Goal: Transaction & Acquisition: Purchase product/service

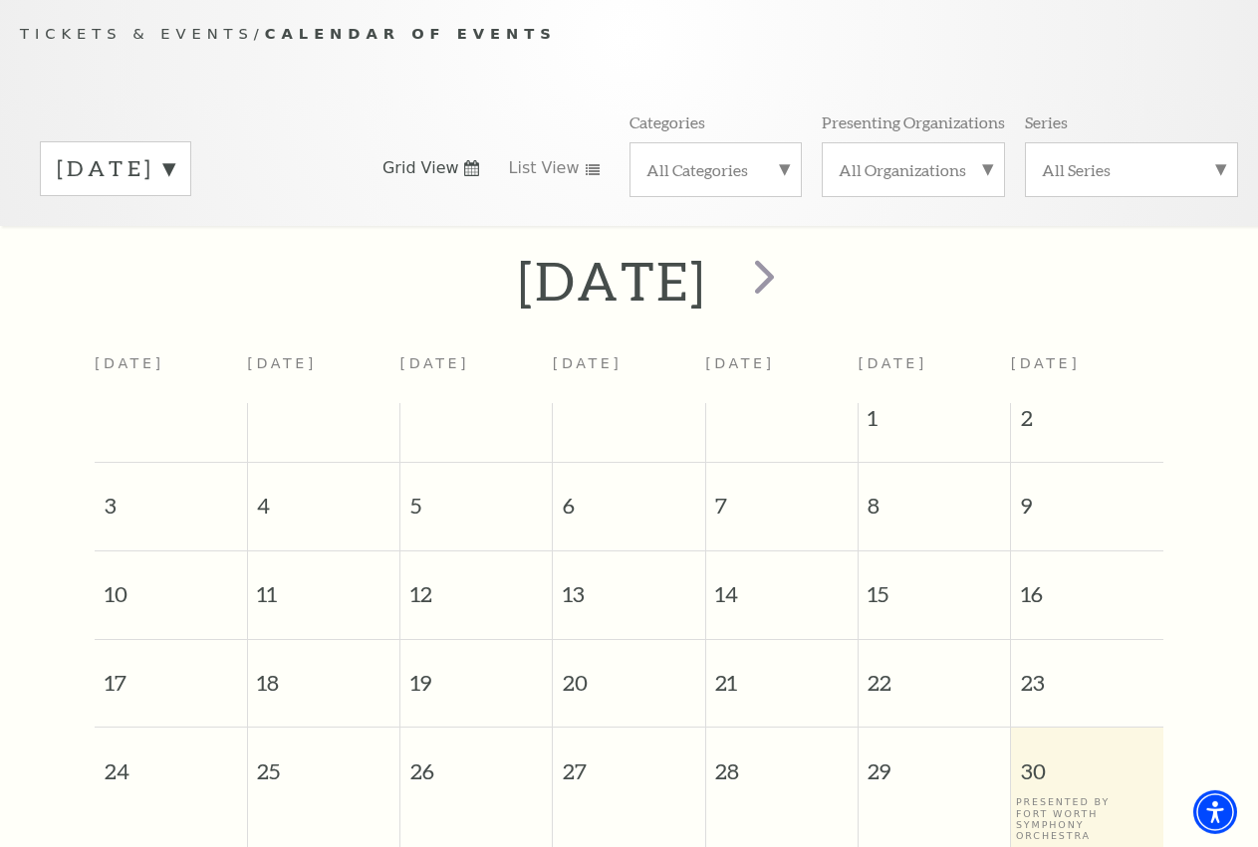
scroll to position [176, 0]
click at [793, 304] on span "next" at bounding box center [764, 275] width 57 height 57
click at [0, 0] on div at bounding box center [0, 0] width 0 height 0
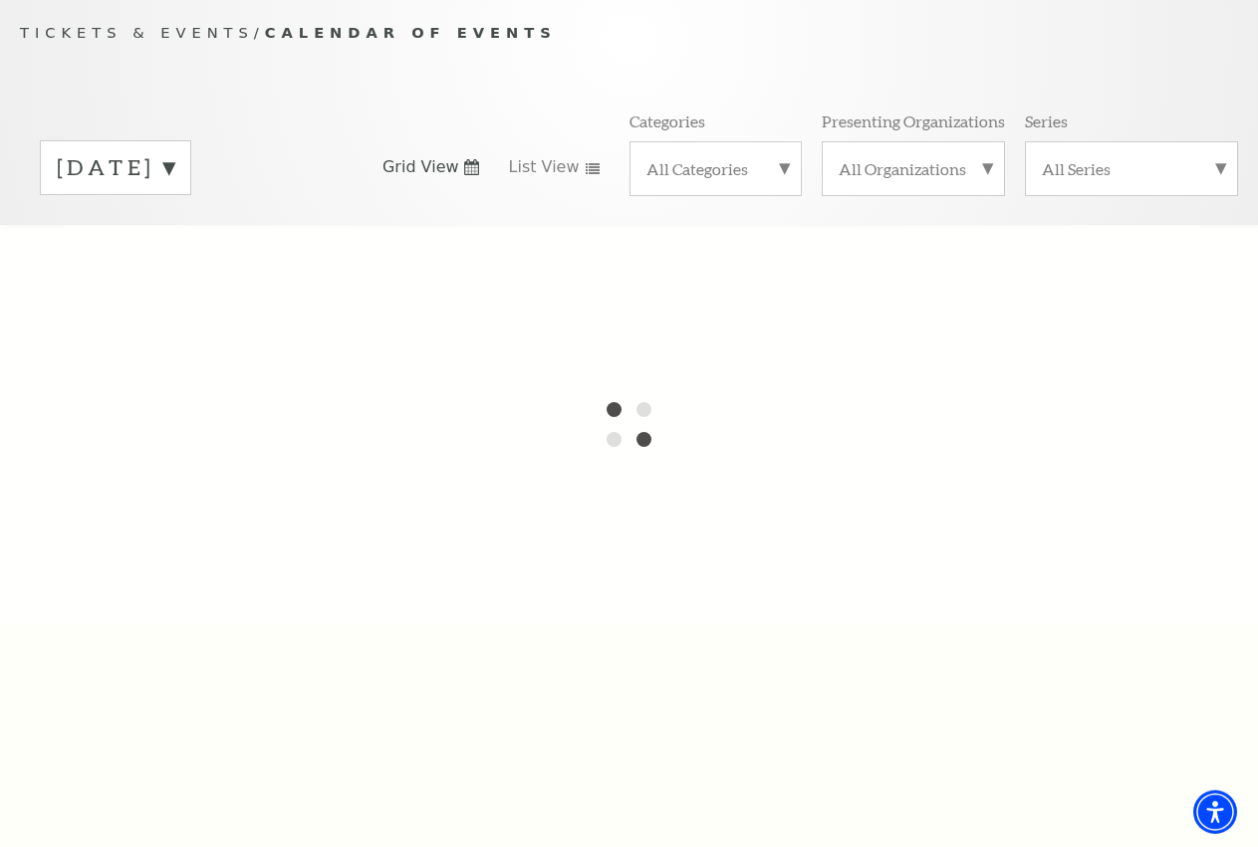
click at [174, 183] on label "August 2025" at bounding box center [116, 167] width 118 height 31
click at [187, 281] on div at bounding box center [629, 424] width 1258 height 398
click at [181, 278] on div at bounding box center [629, 424] width 1258 height 398
drag, startPoint x: 180, startPoint y: 278, endPoint x: 171, endPoint y: 271, distance: 11.4
click at [179, 276] on div at bounding box center [629, 424] width 1258 height 398
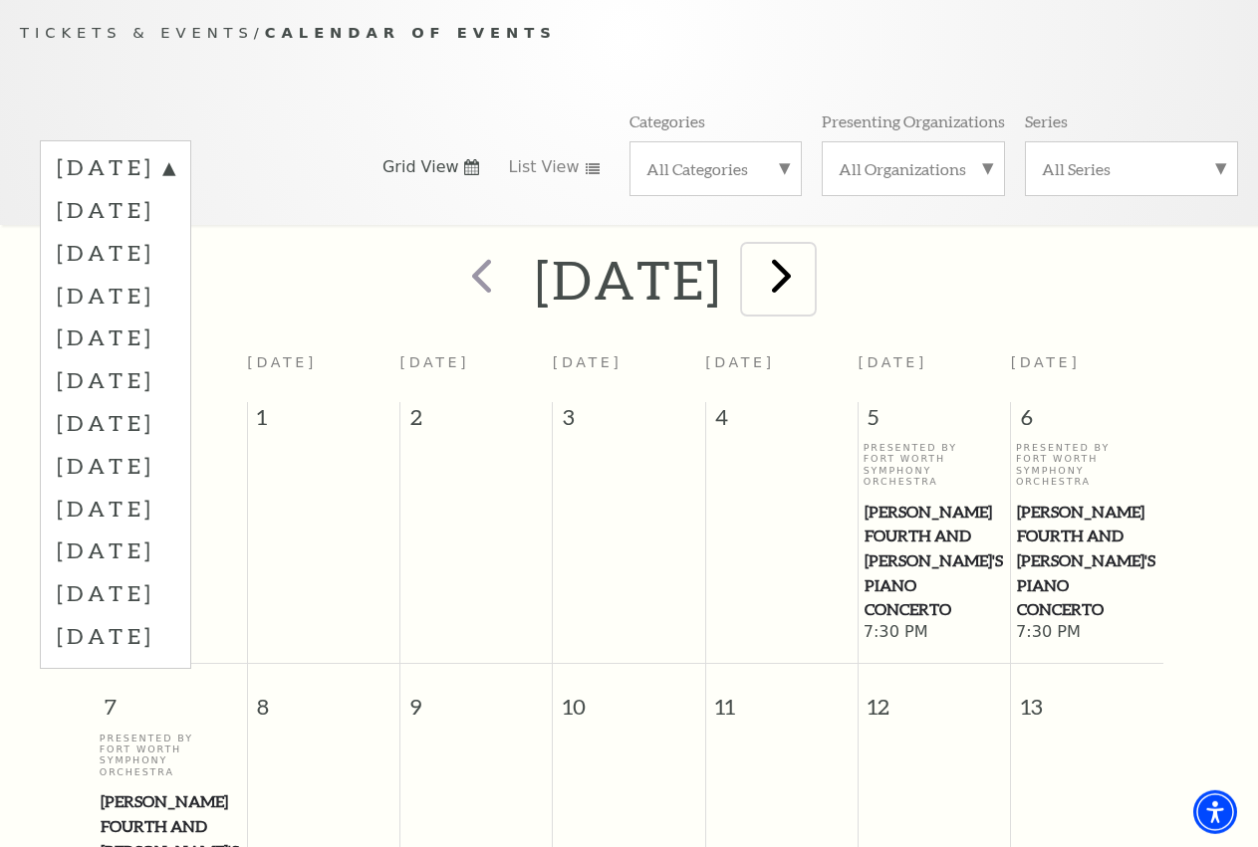
click at [810, 301] on span "next" at bounding box center [781, 275] width 57 height 57
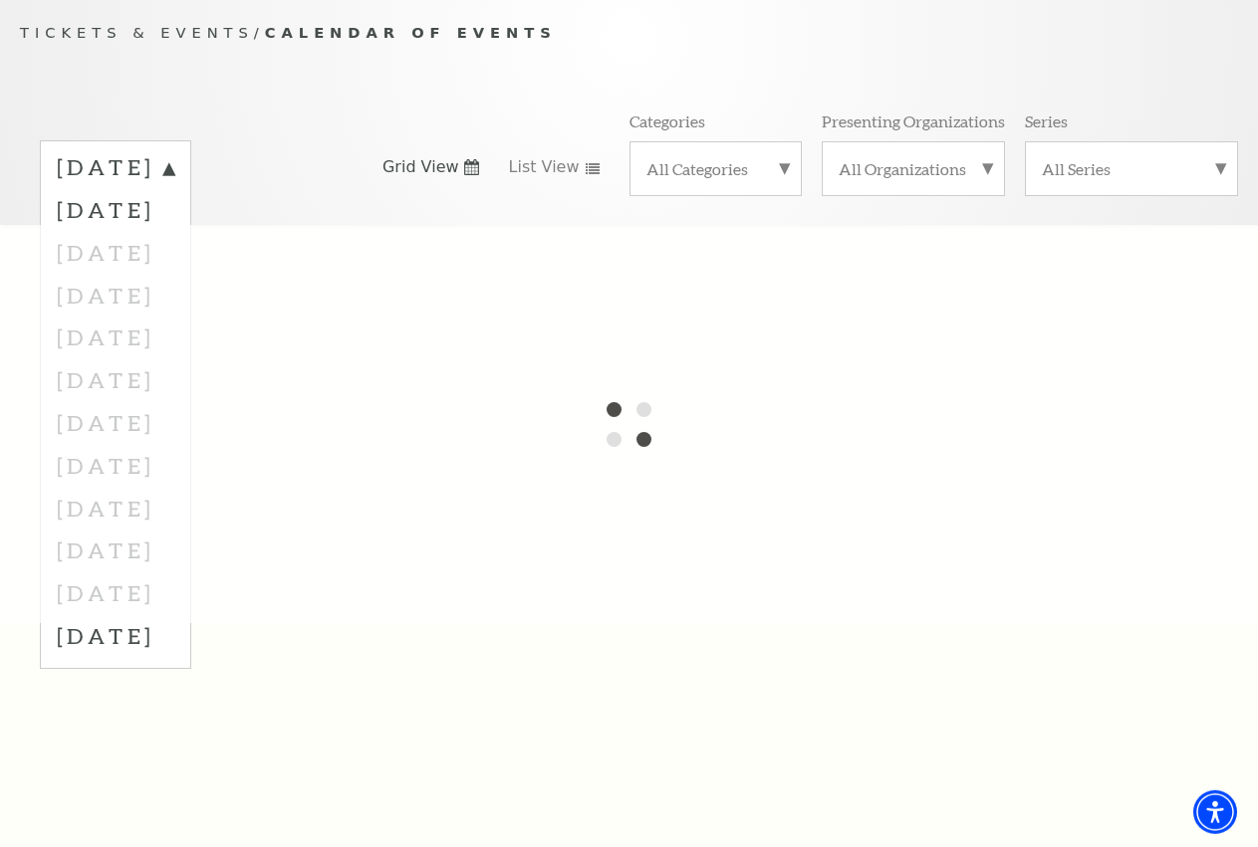
click at [909, 302] on div at bounding box center [629, 424] width 1258 height 398
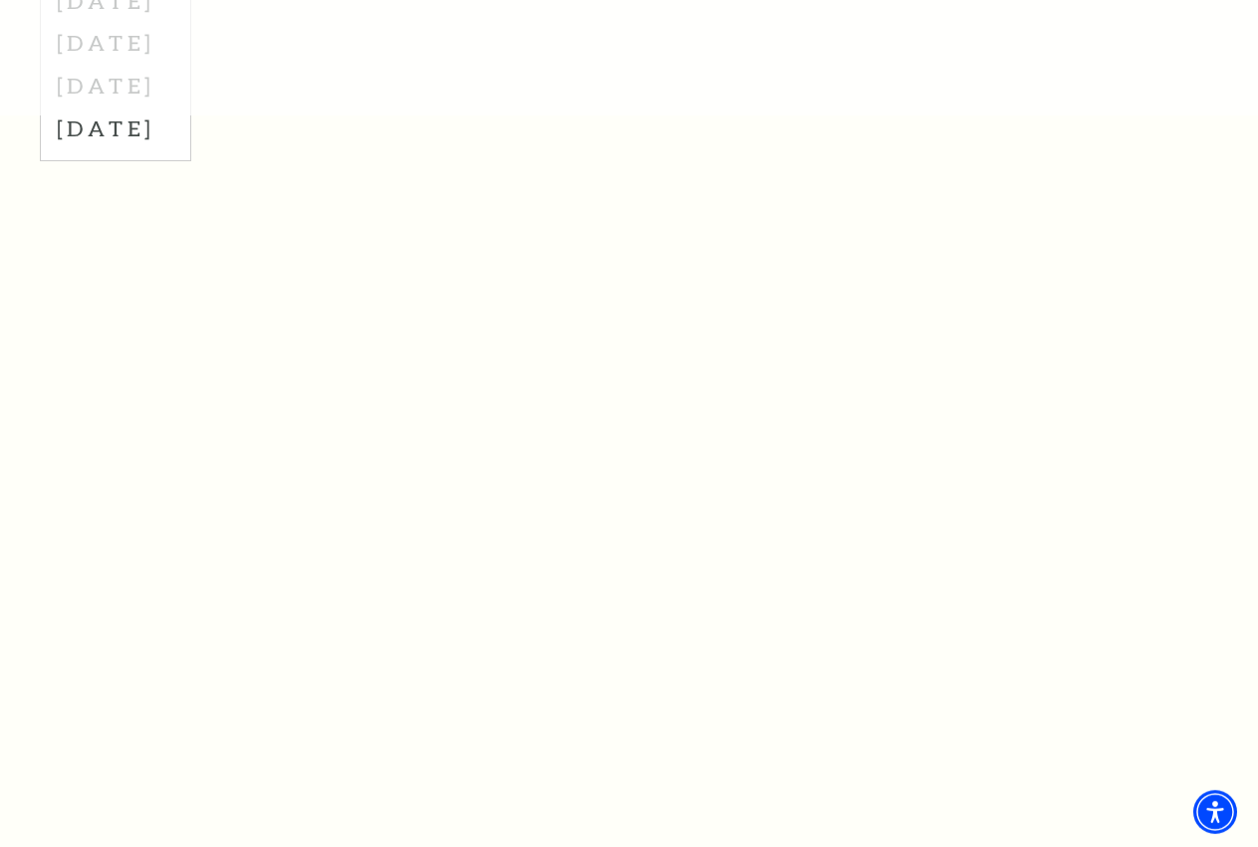
scroll to position [278, 0]
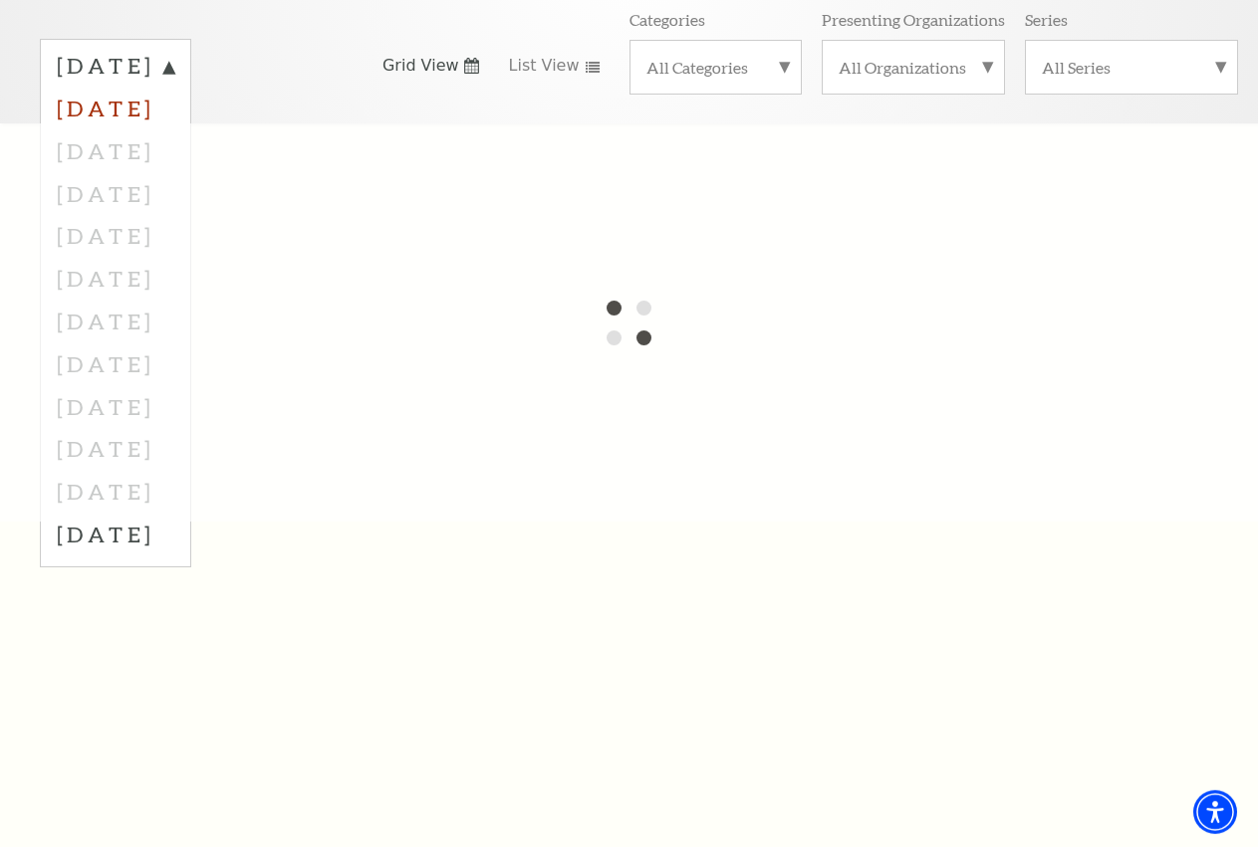
click at [161, 129] on label "September 2025" at bounding box center [116, 108] width 118 height 43
click at [191, 94] on div "September 2025" at bounding box center [115, 66] width 151 height 55
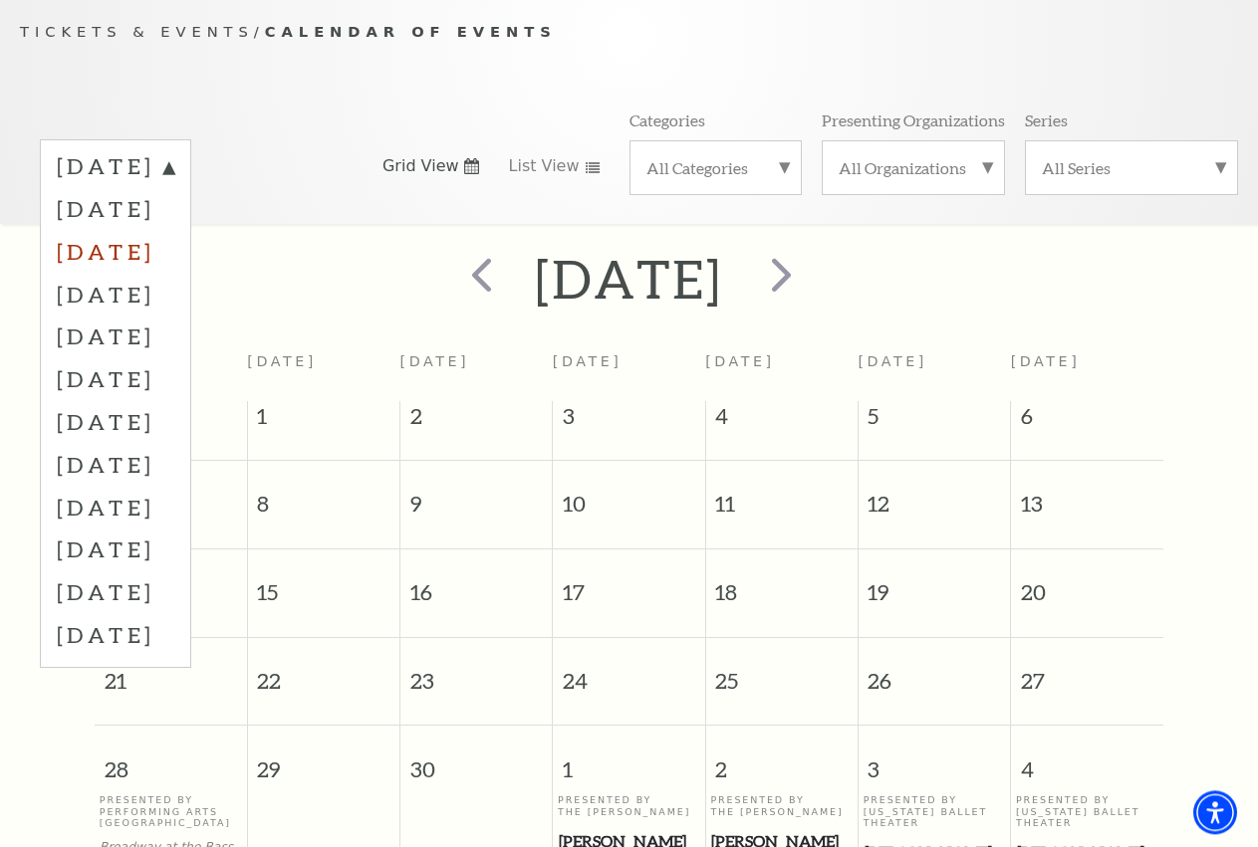
scroll to position [176, 0]
click at [169, 265] on label "October 2025" at bounding box center [116, 252] width 118 height 43
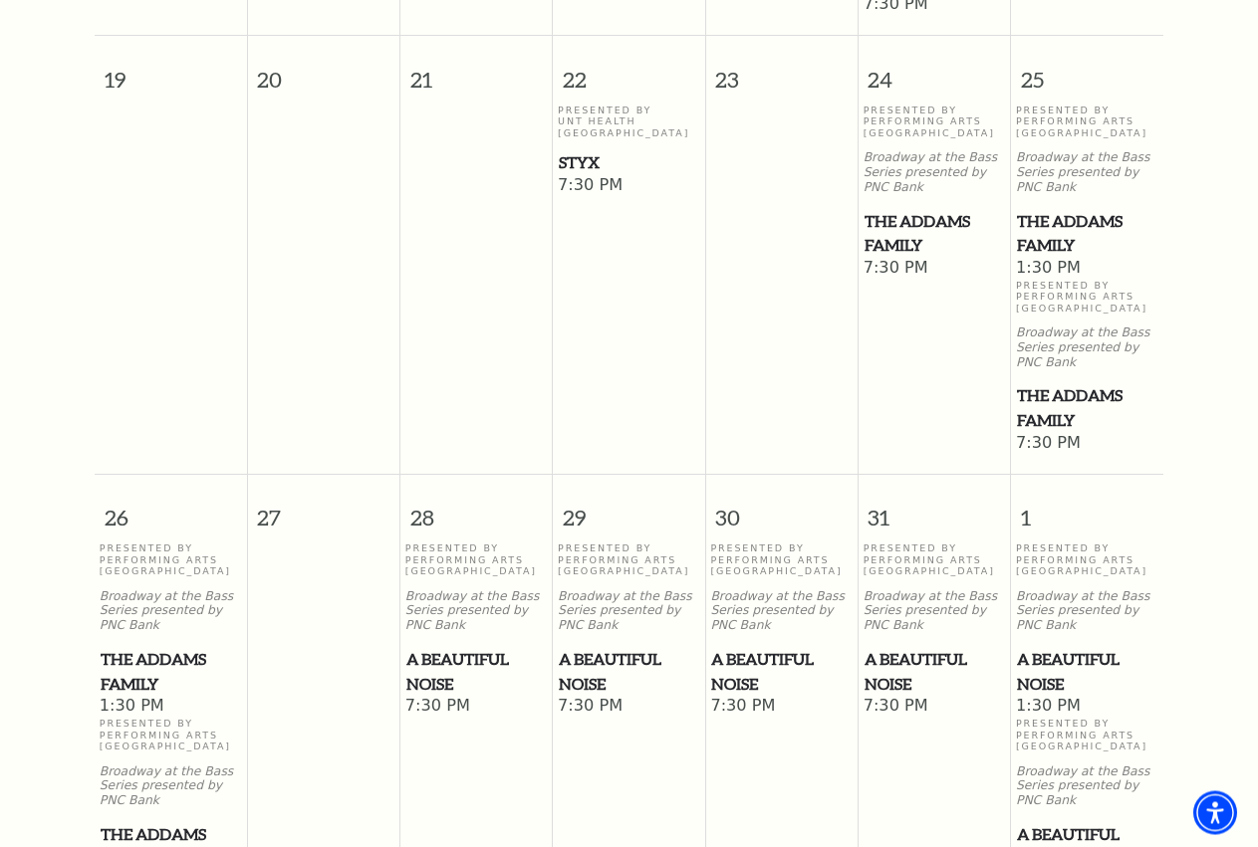
scroll to position [1395, 0]
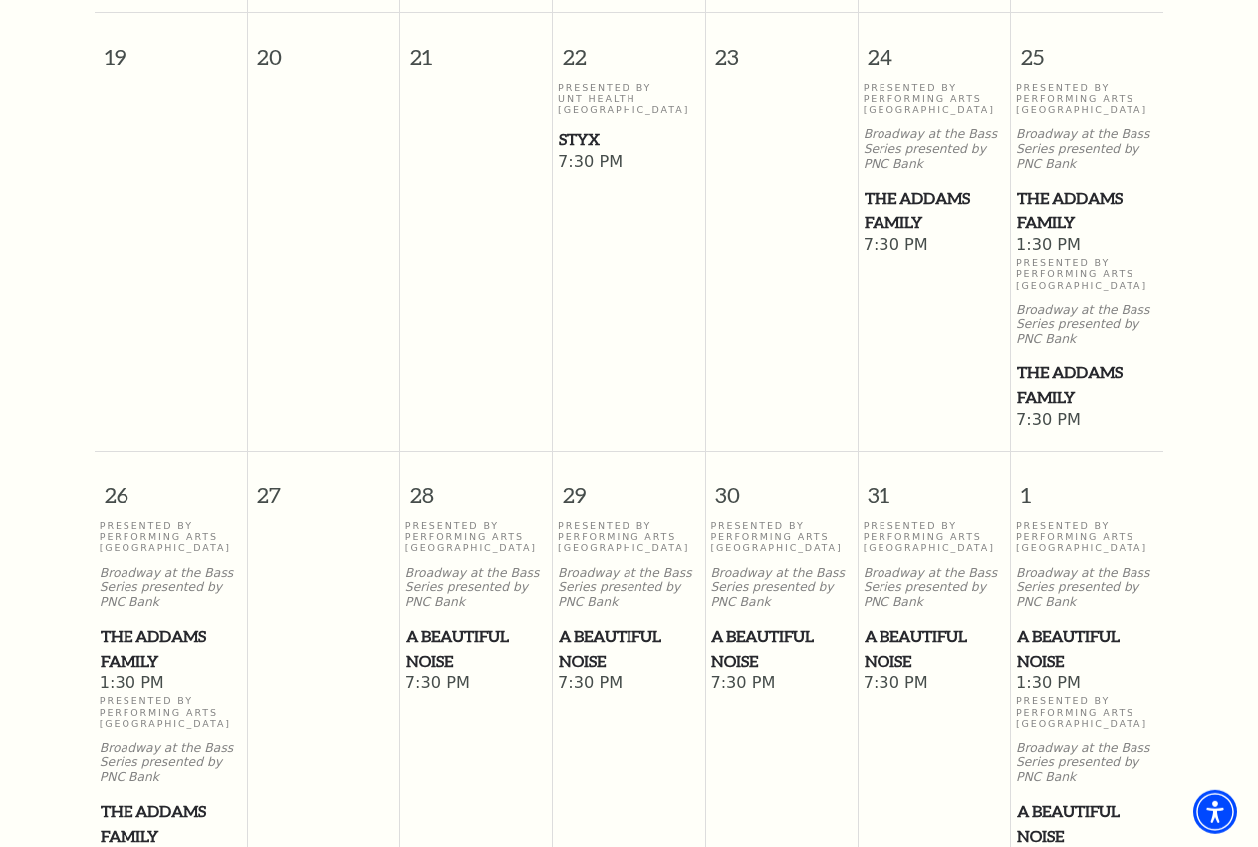
click at [1059, 381] on span "The Addams Family" at bounding box center [1087, 385] width 140 height 49
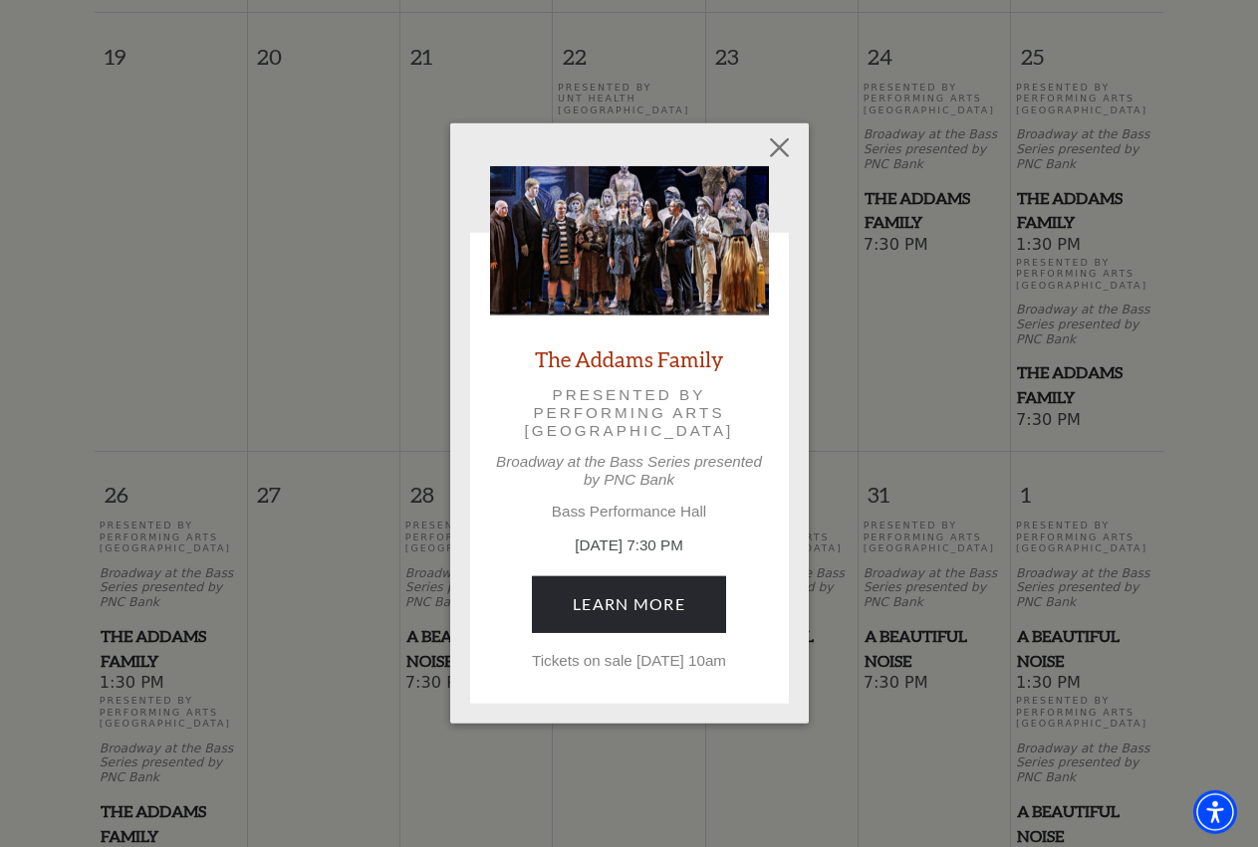
click at [1046, 385] on div "The Addams Family Presented by Performing Arts Fort Worth Broadway at the Bass …" at bounding box center [629, 423] width 1258 height 847
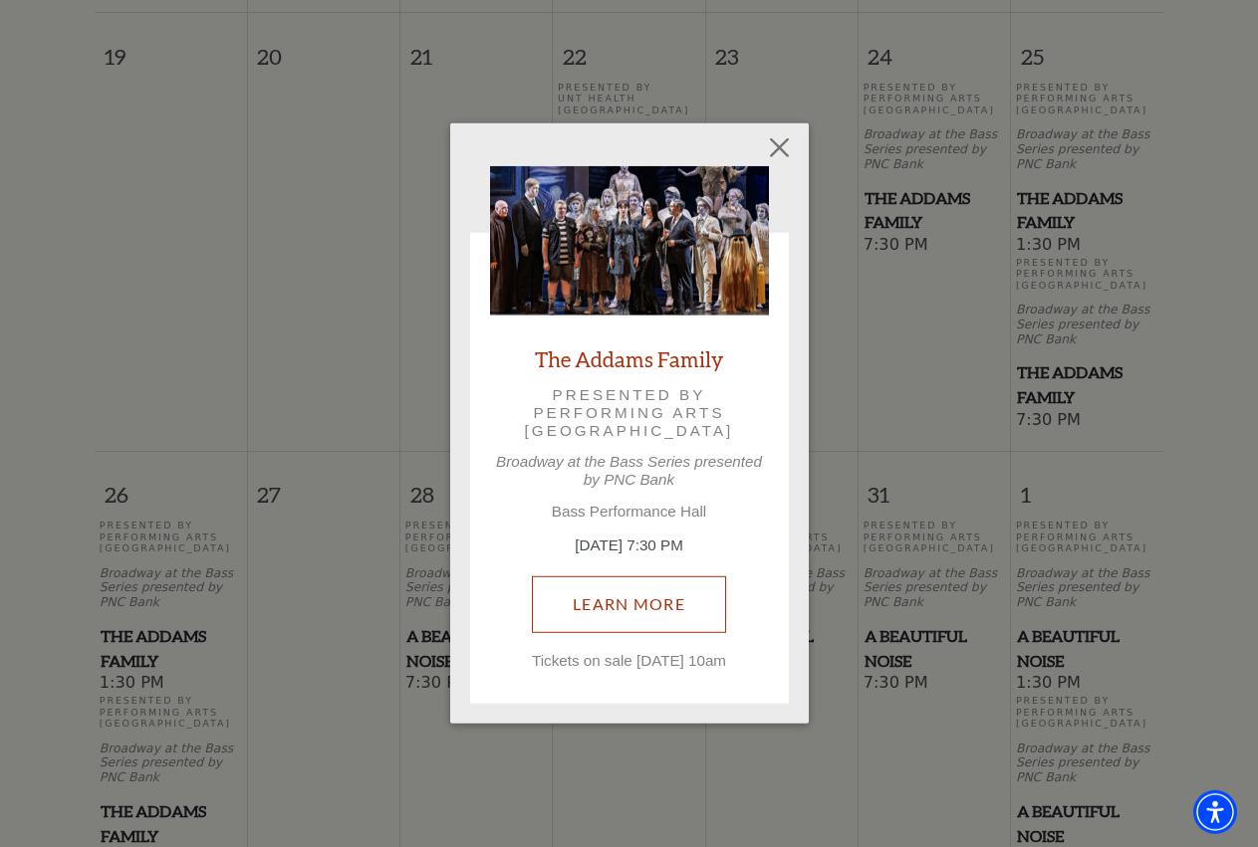
click at [651, 577] on link "Learn More" at bounding box center [629, 605] width 194 height 56
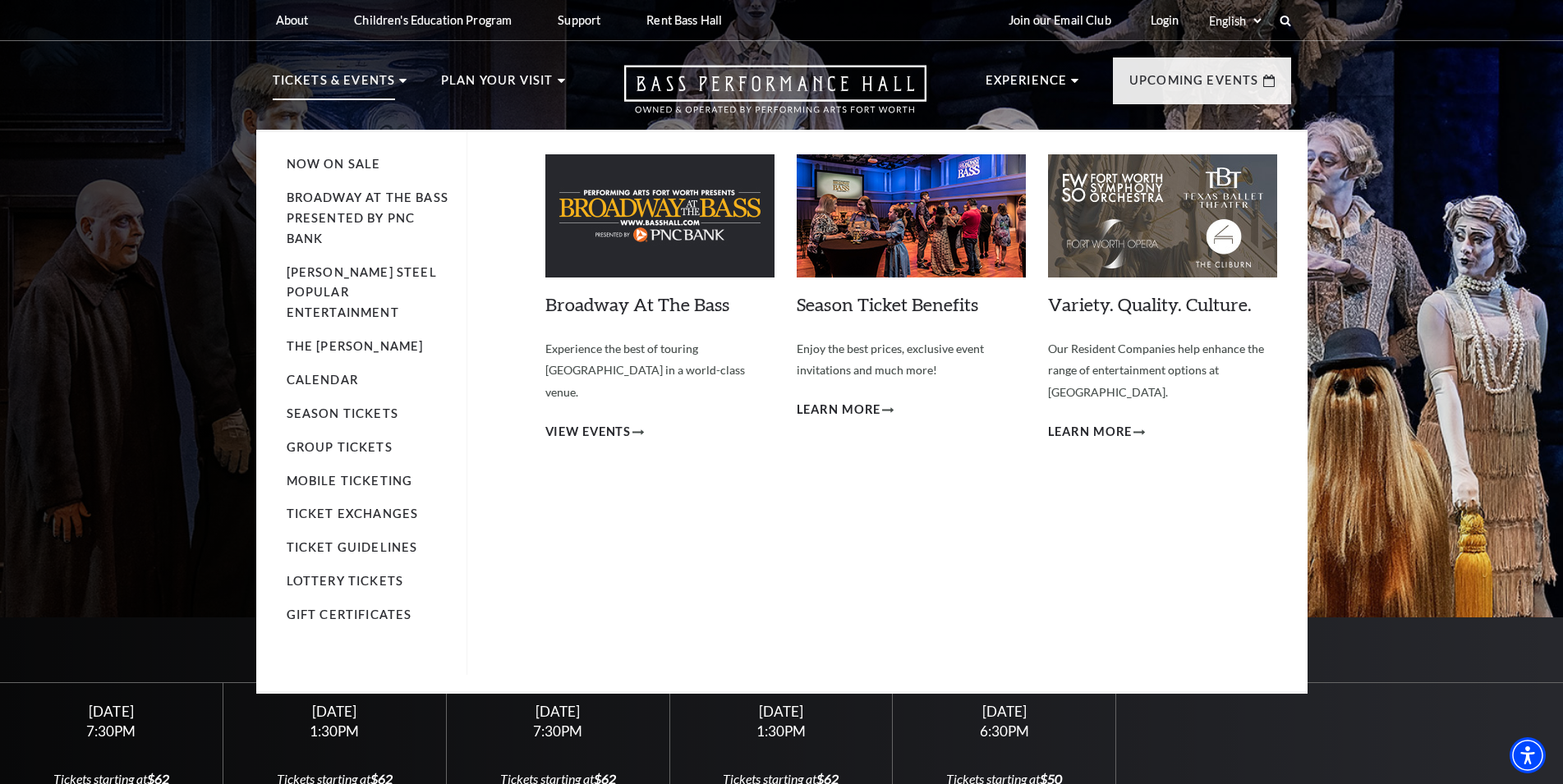
click at [394, 73] on li "Tickets & Events Now On Sale Broadway At The Bass presented by PNC Bank Irwin S…" at bounding box center [340, 101] width 134 height 59
click at [333, 73] on p "Tickets & Events" at bounding box center [334, 86] width 123 height 30
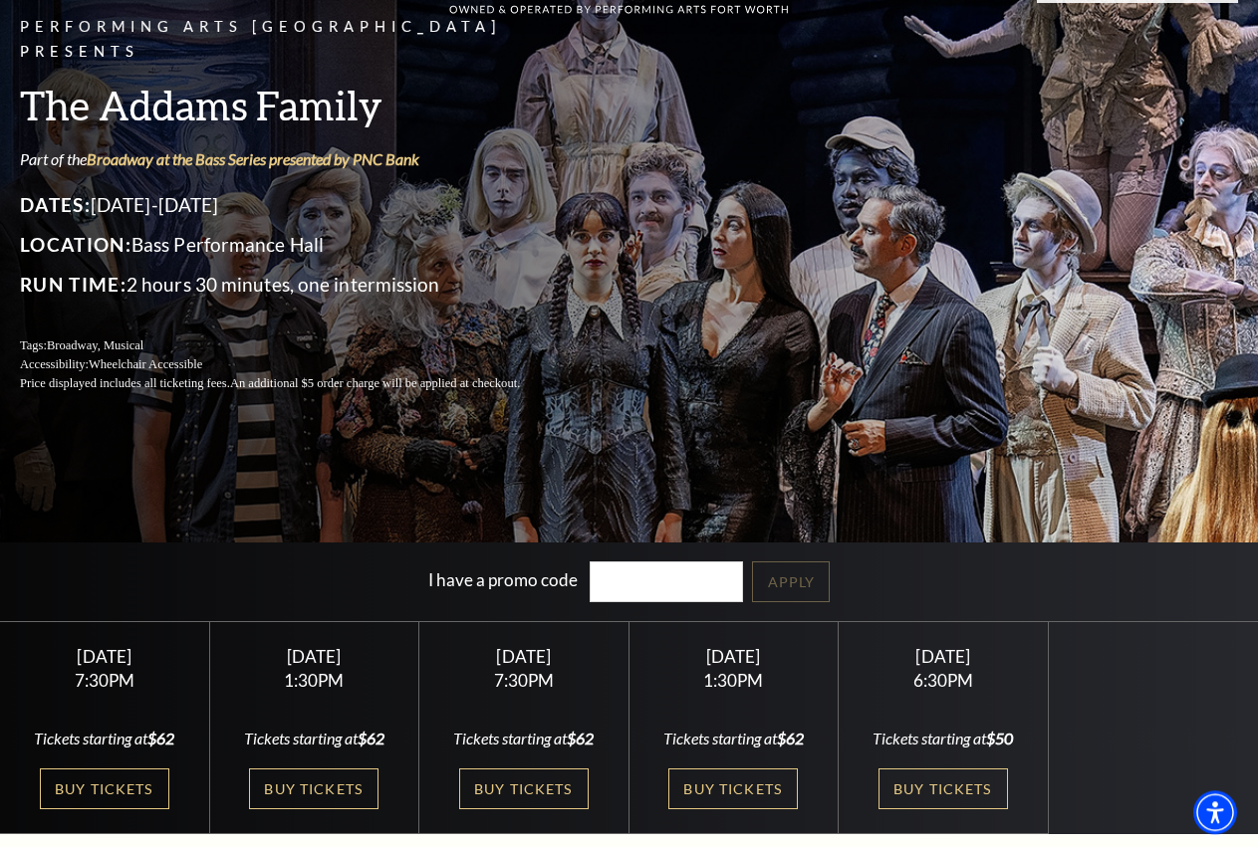
scroll to position [203, 0]
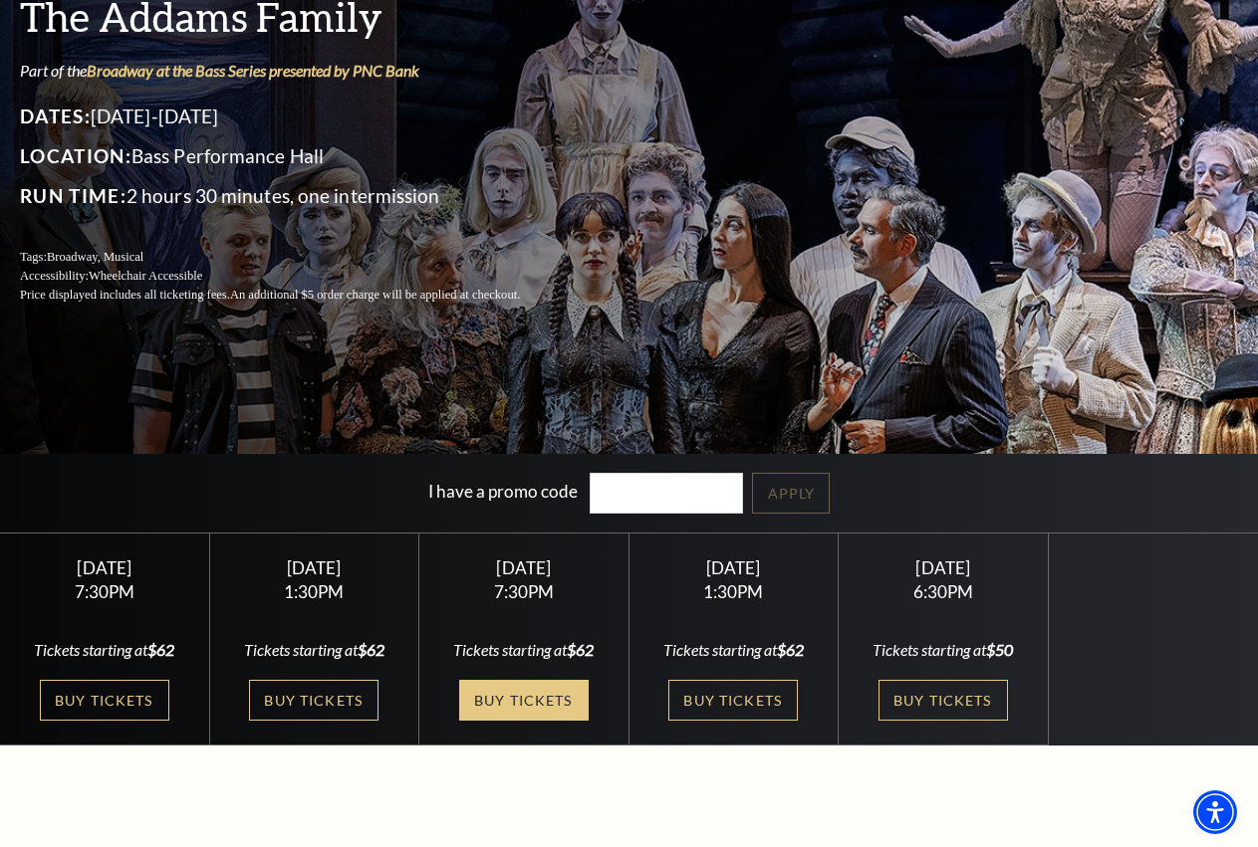
click at [516, 710] on link "Buy Tickets" at bounding box center [523, 700] width 129 height 41
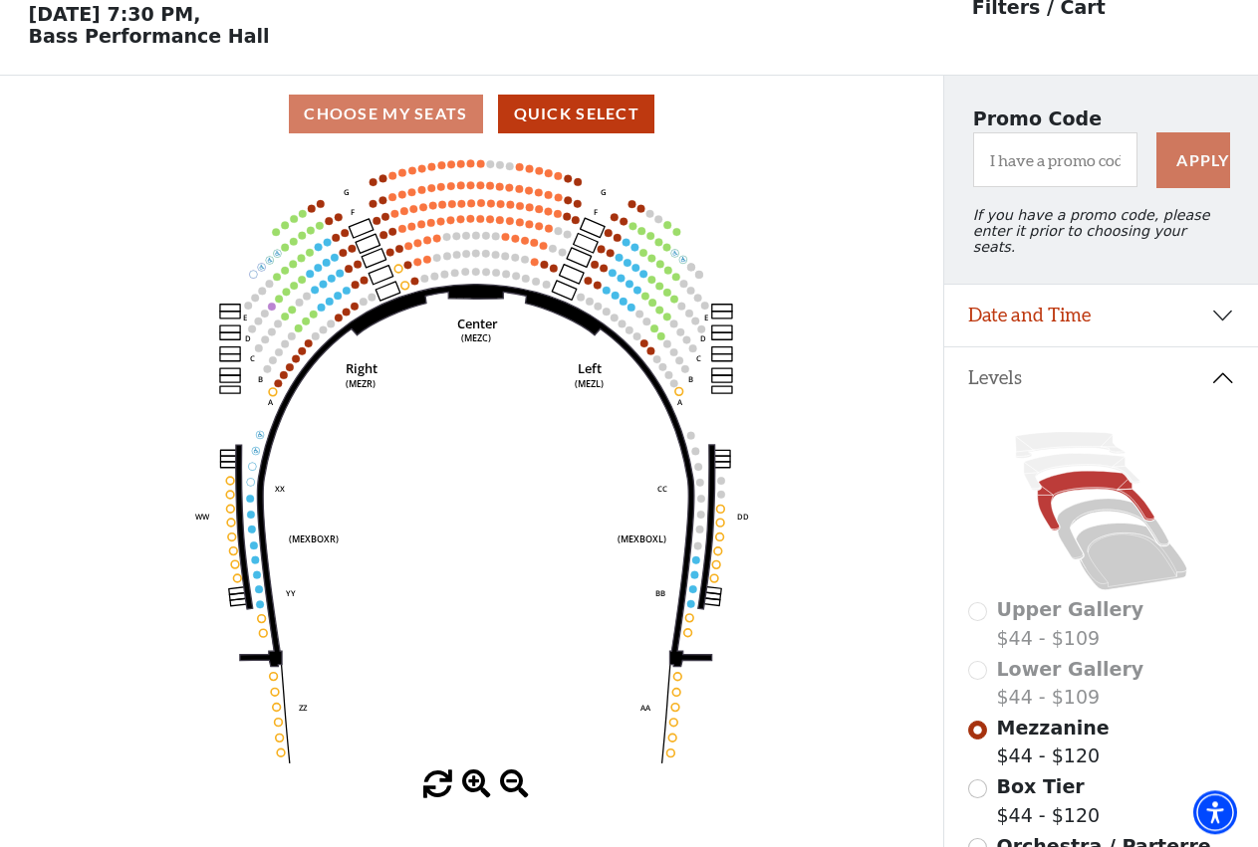
scroll to position [93, 0]
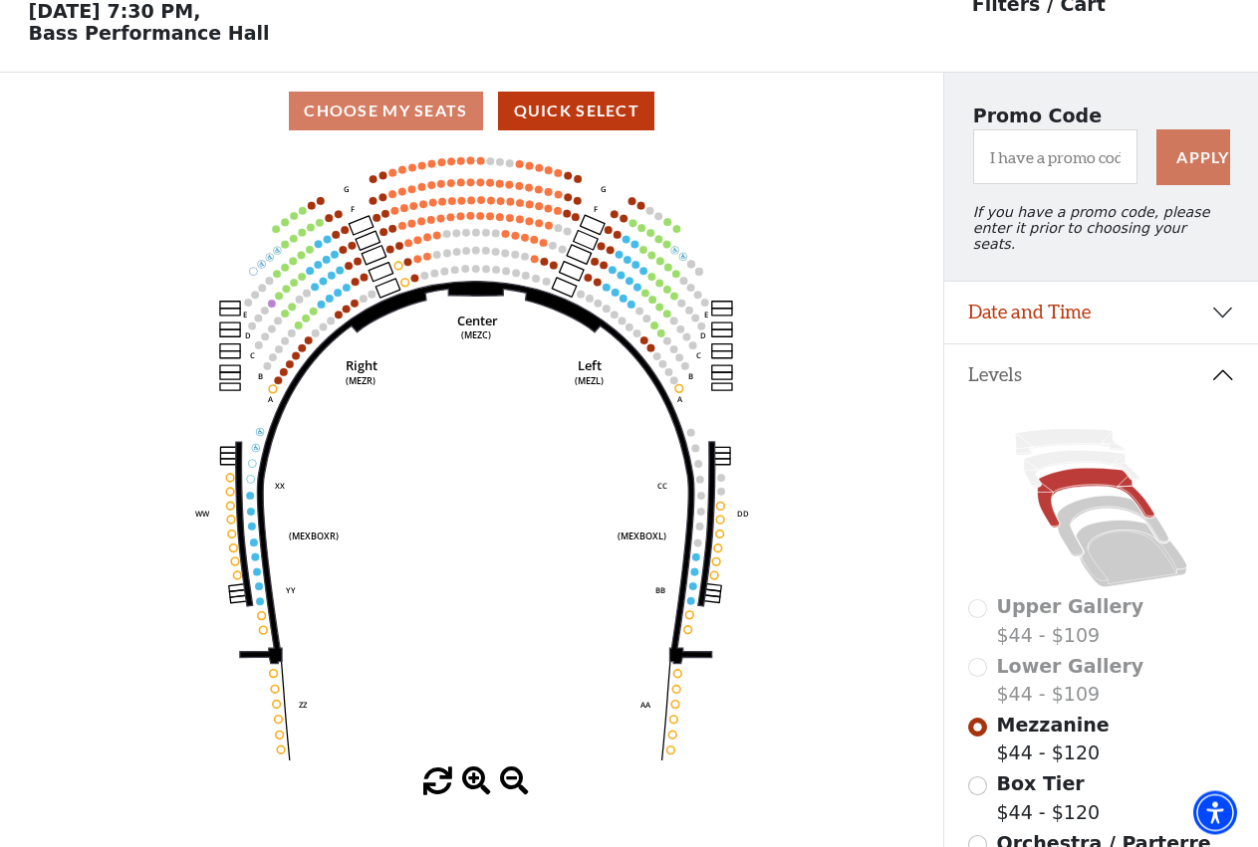
click at [548, 149] on div "Choose My Seats Quick Select" at bounding box center [471, 111] width 943 height 77
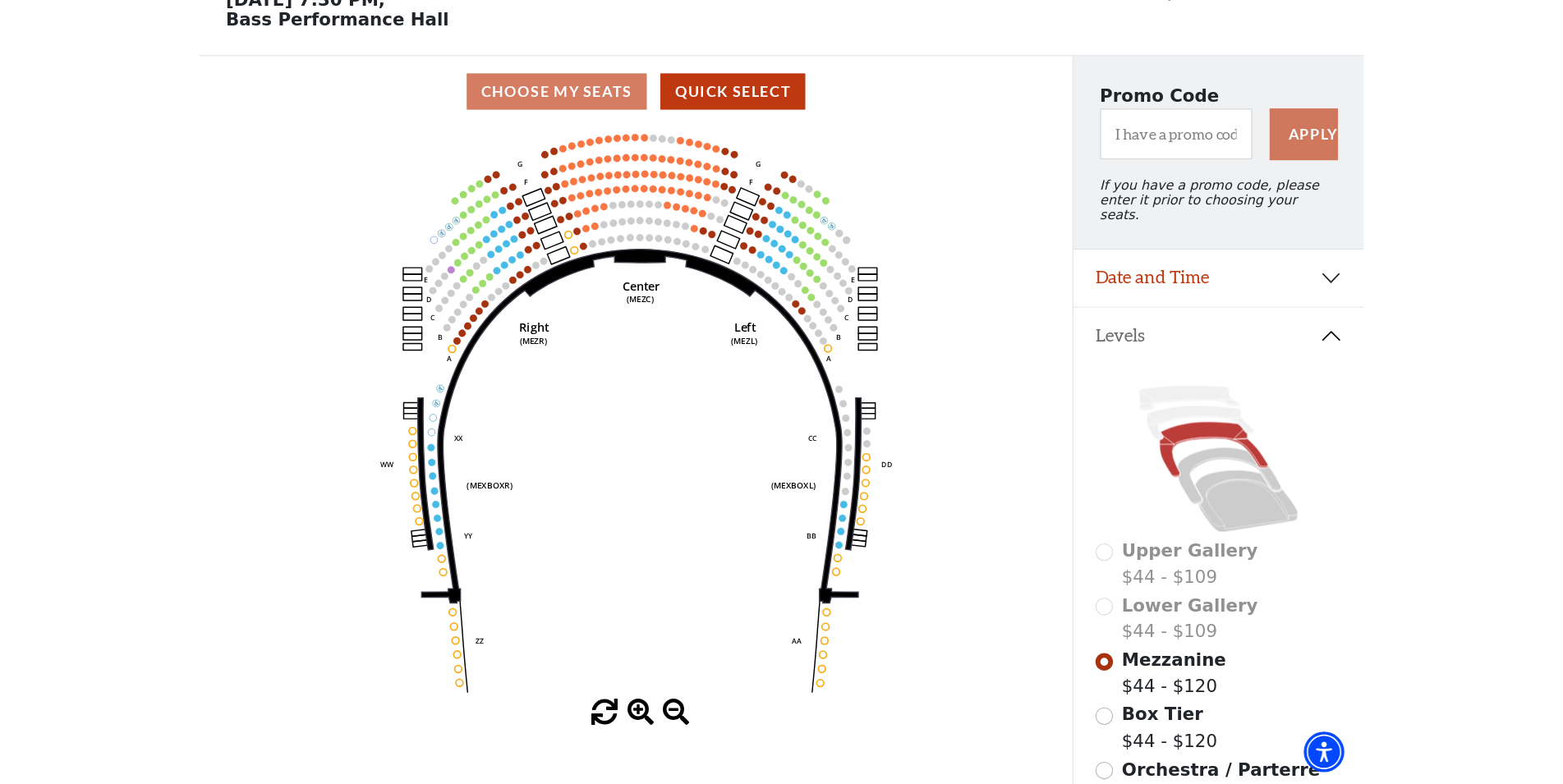
scroll to position [0, 0]
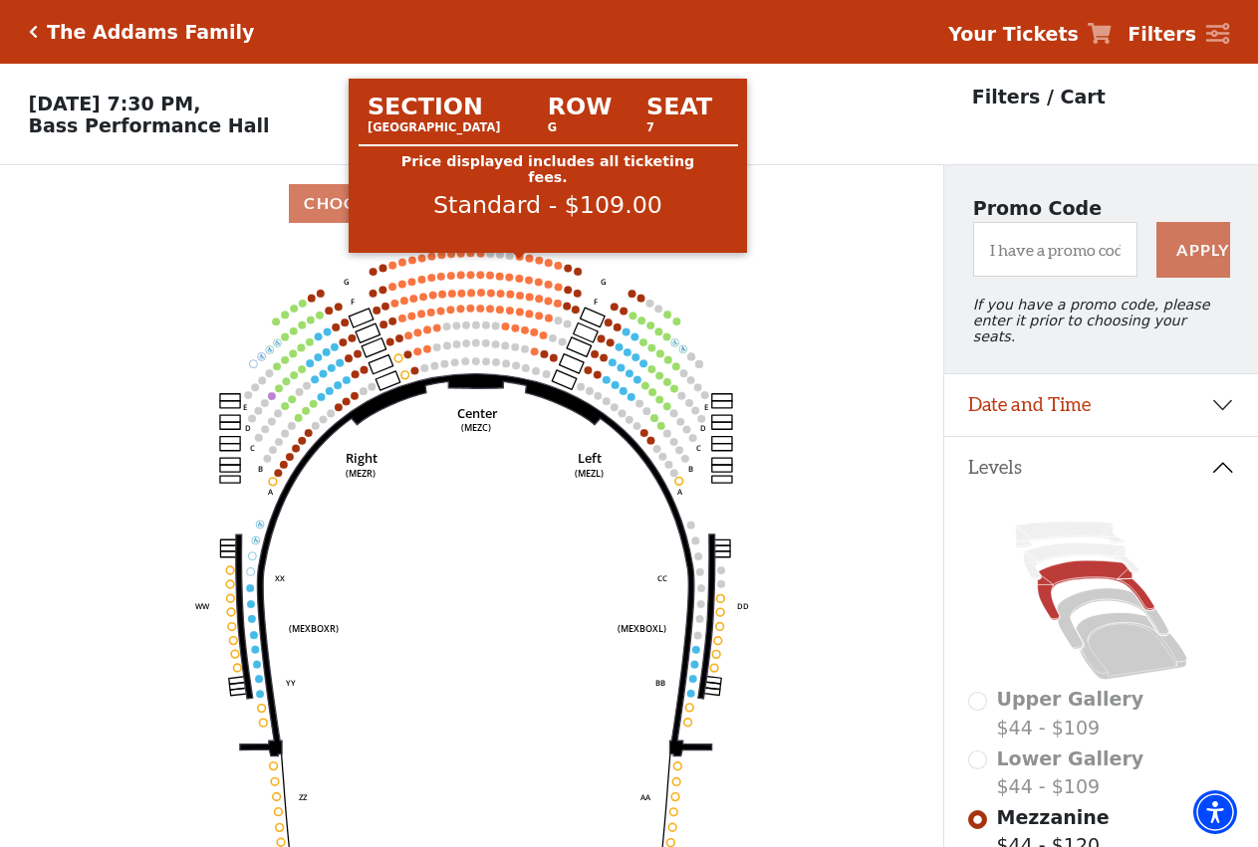
click at [518, 261] on circle at bounding box center [520, 257] width 8 height 8
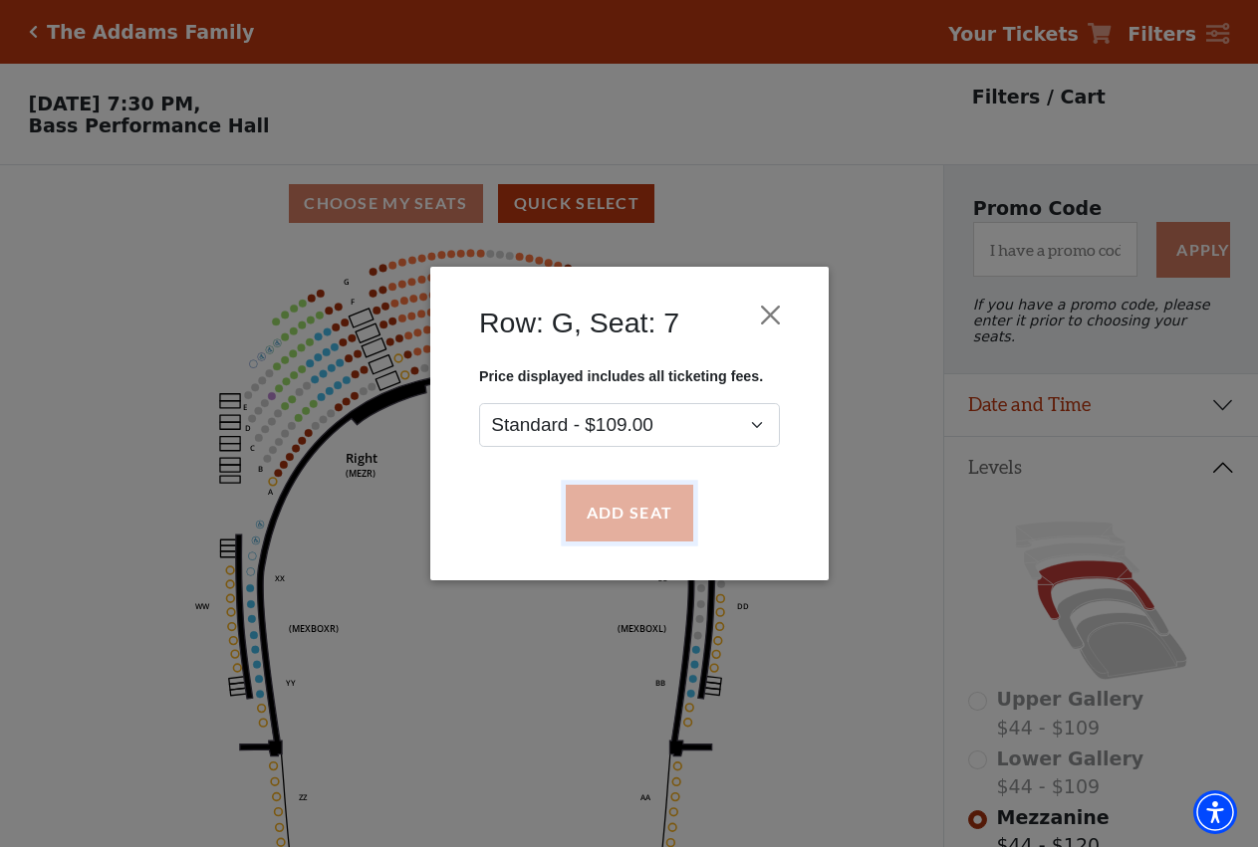
click at [628, 494] on button "Add Seat" at bounding box center [628, 514] width 127 height 56
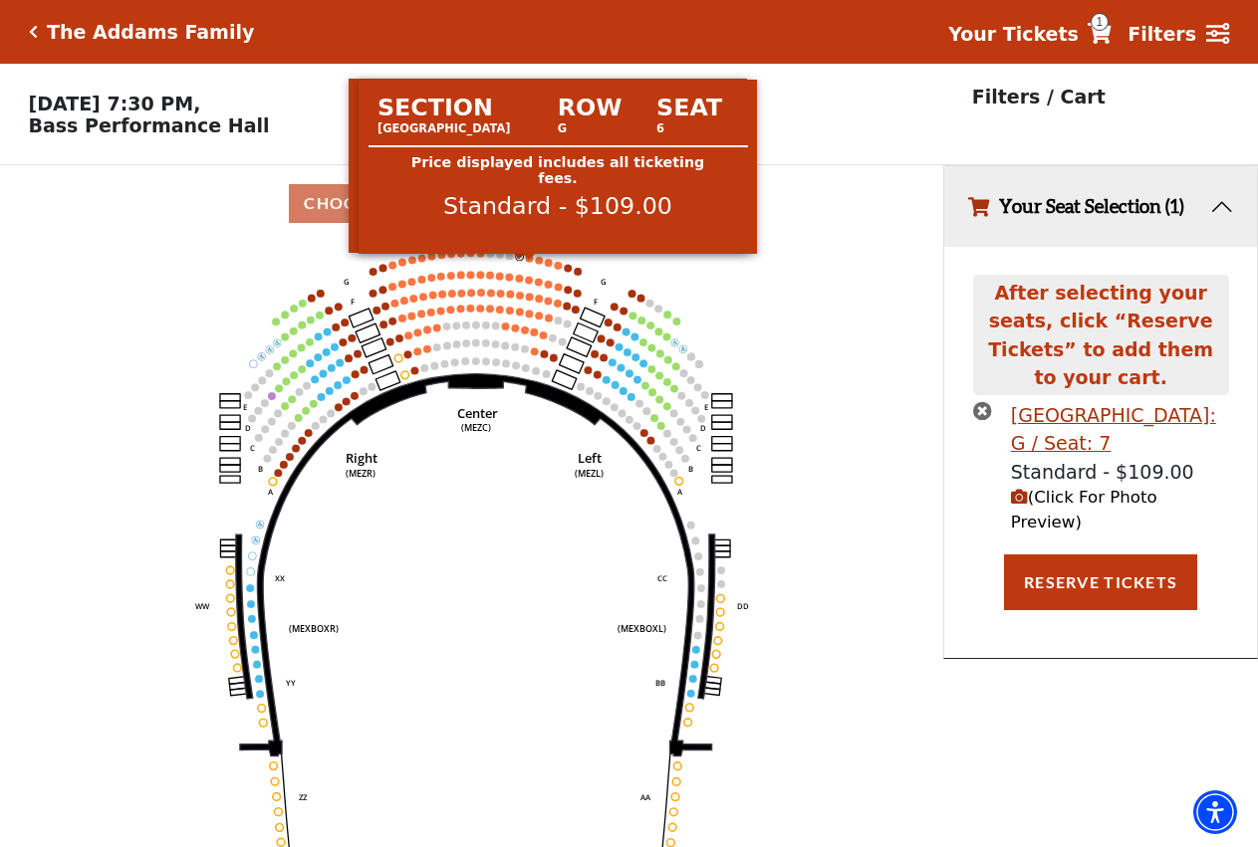
click at [532, 262] on circle at bounding box center [530, 258] width 8 height 8
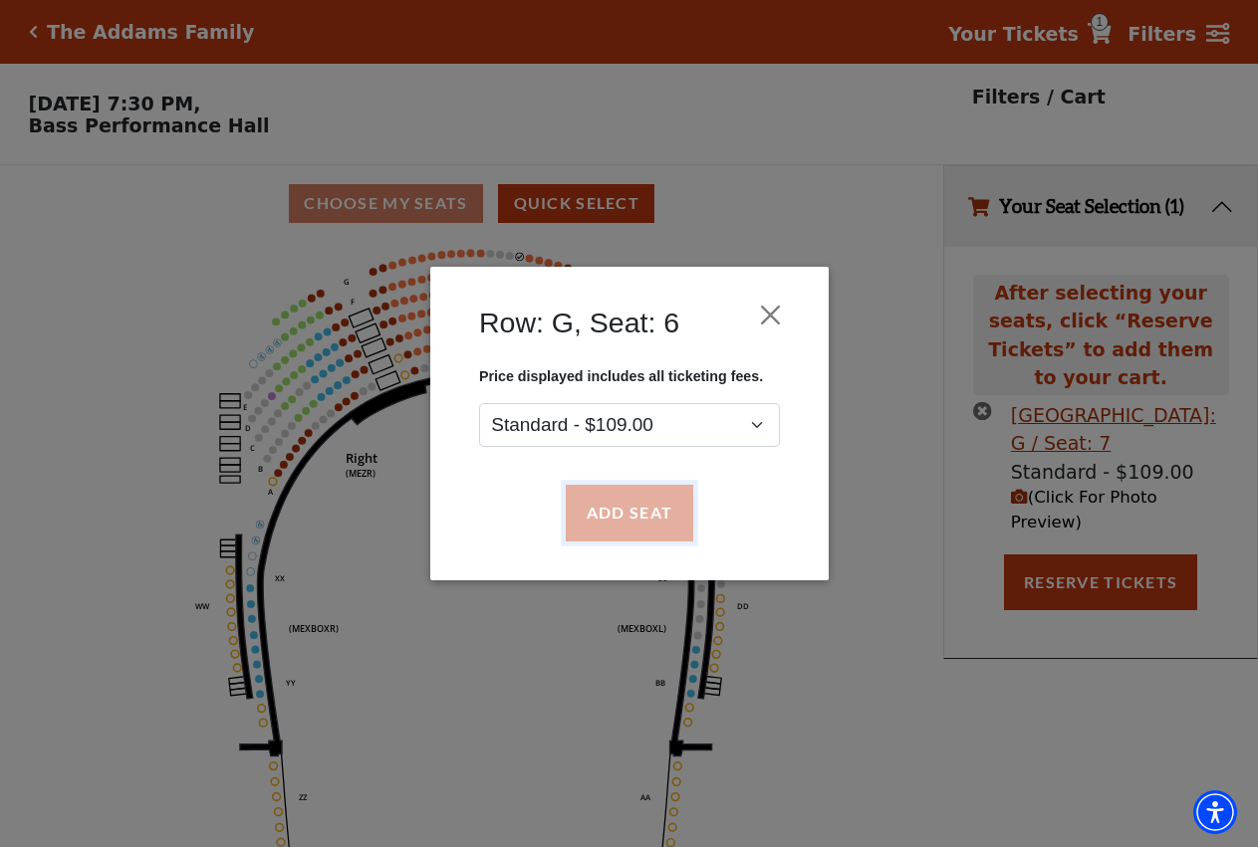
click at [595, 511] on button "Add Seat" at bounding box center [628, 514] width 127 height 56
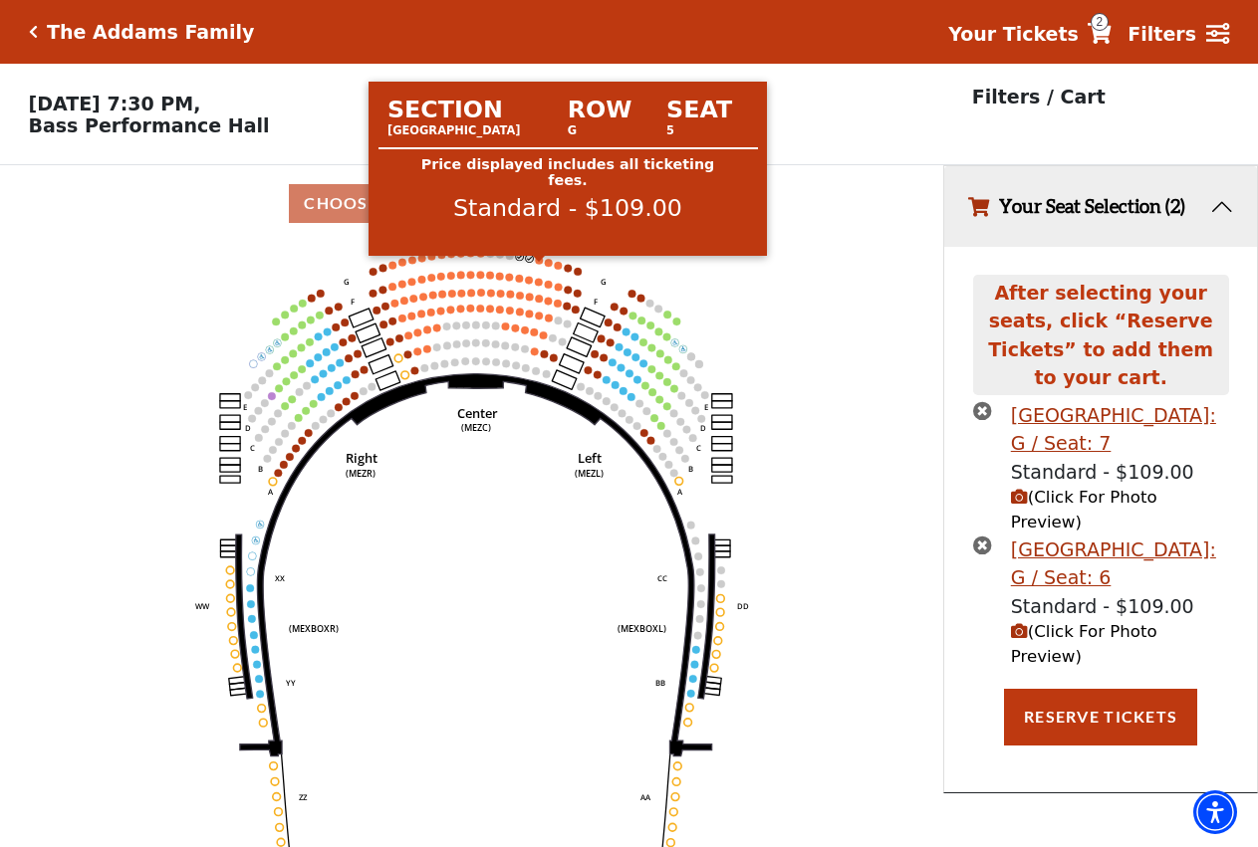
click at [537, 272] on icon "Center (MEZC) Right (MEZR) Left (MEZL) (MEXBOXR) (MEXBOXL) XX WW CC DD YY BB ZZ…" at bounding box center [471, 551] width 849 height 618
click at [542, 265] on circle at bounding box center [540, 261] width 8 height 8
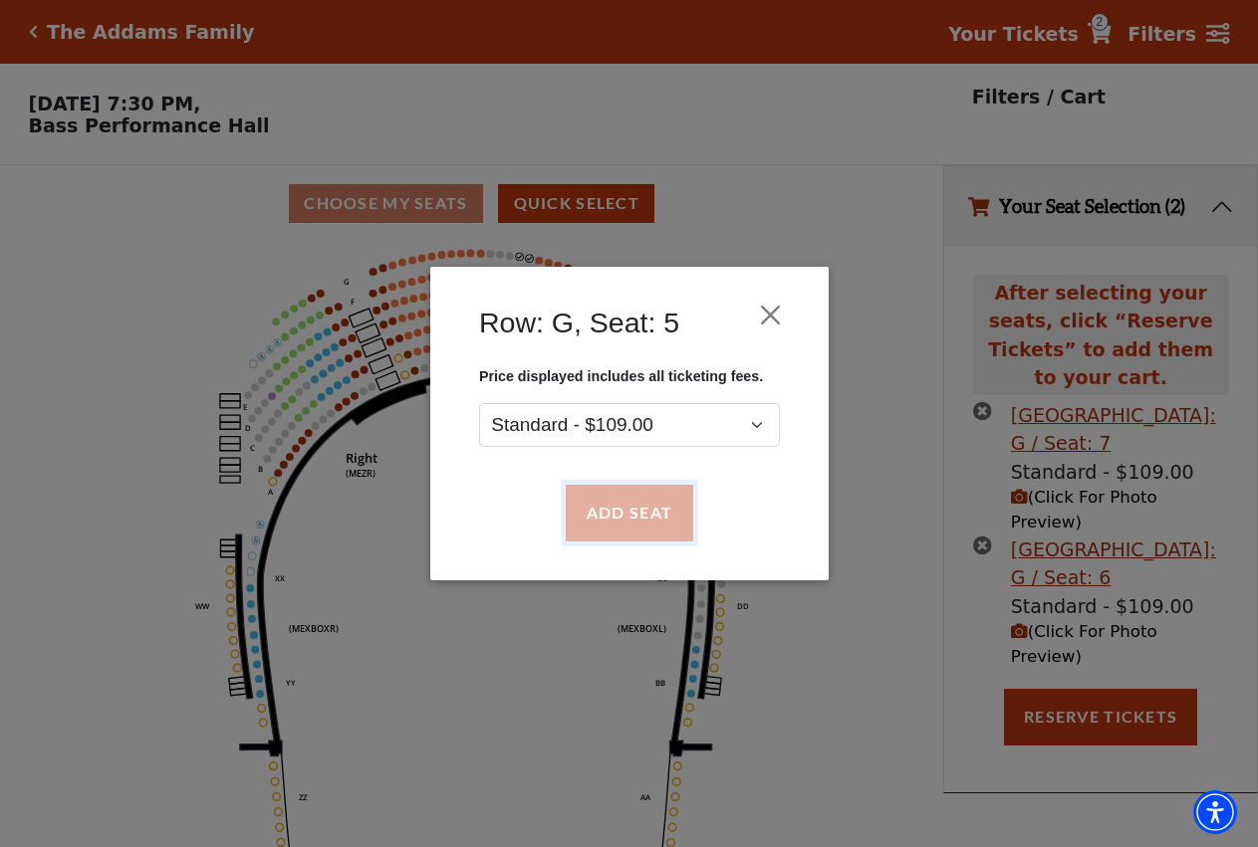
click at [678, 520] on button "Add Seat" at bounding box center [628, 514] width 127 height 56
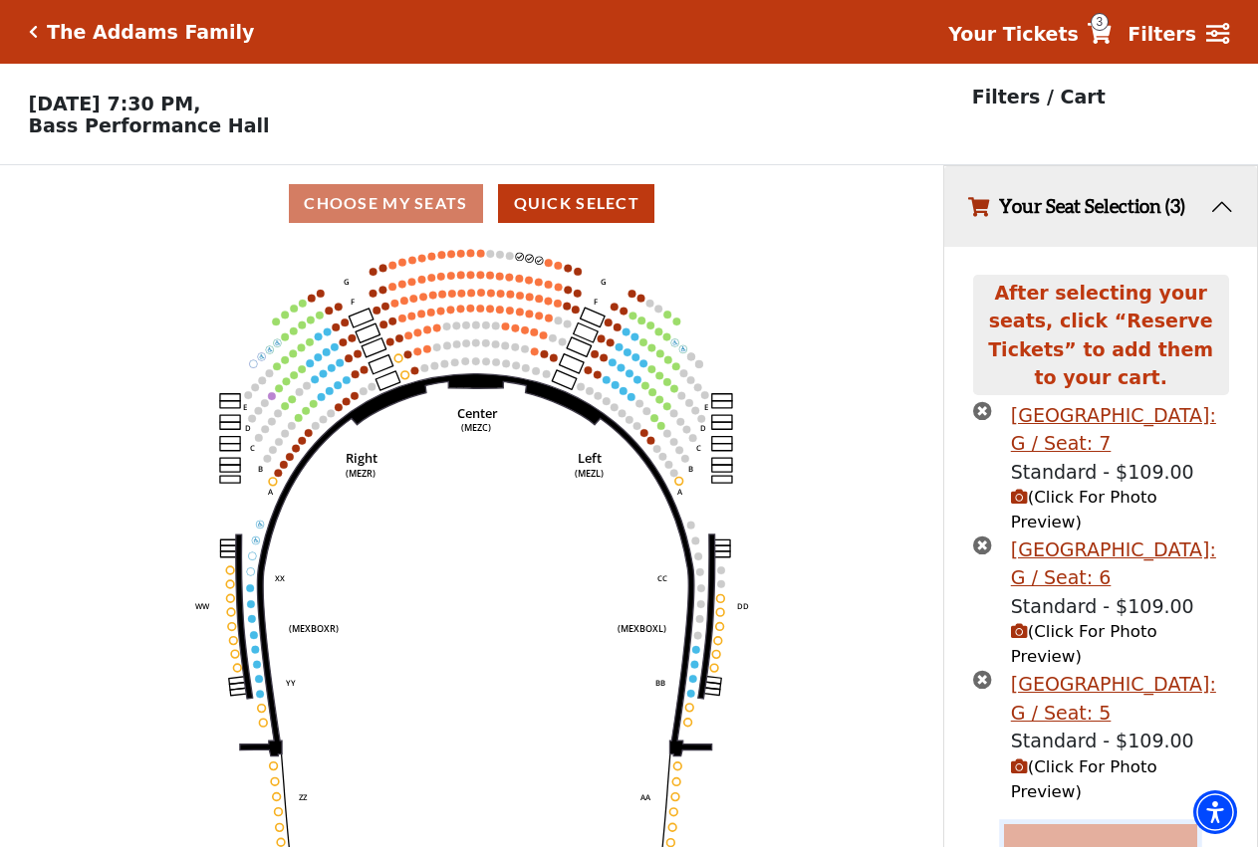
click at [1114, 825] on button "Reserve Tickets" at bounding box center [1100, 853] width 193 height 56
click at [1061, 825] on button "Reserve Tickets" at bounding box center [1100, 853] width 193 height 56
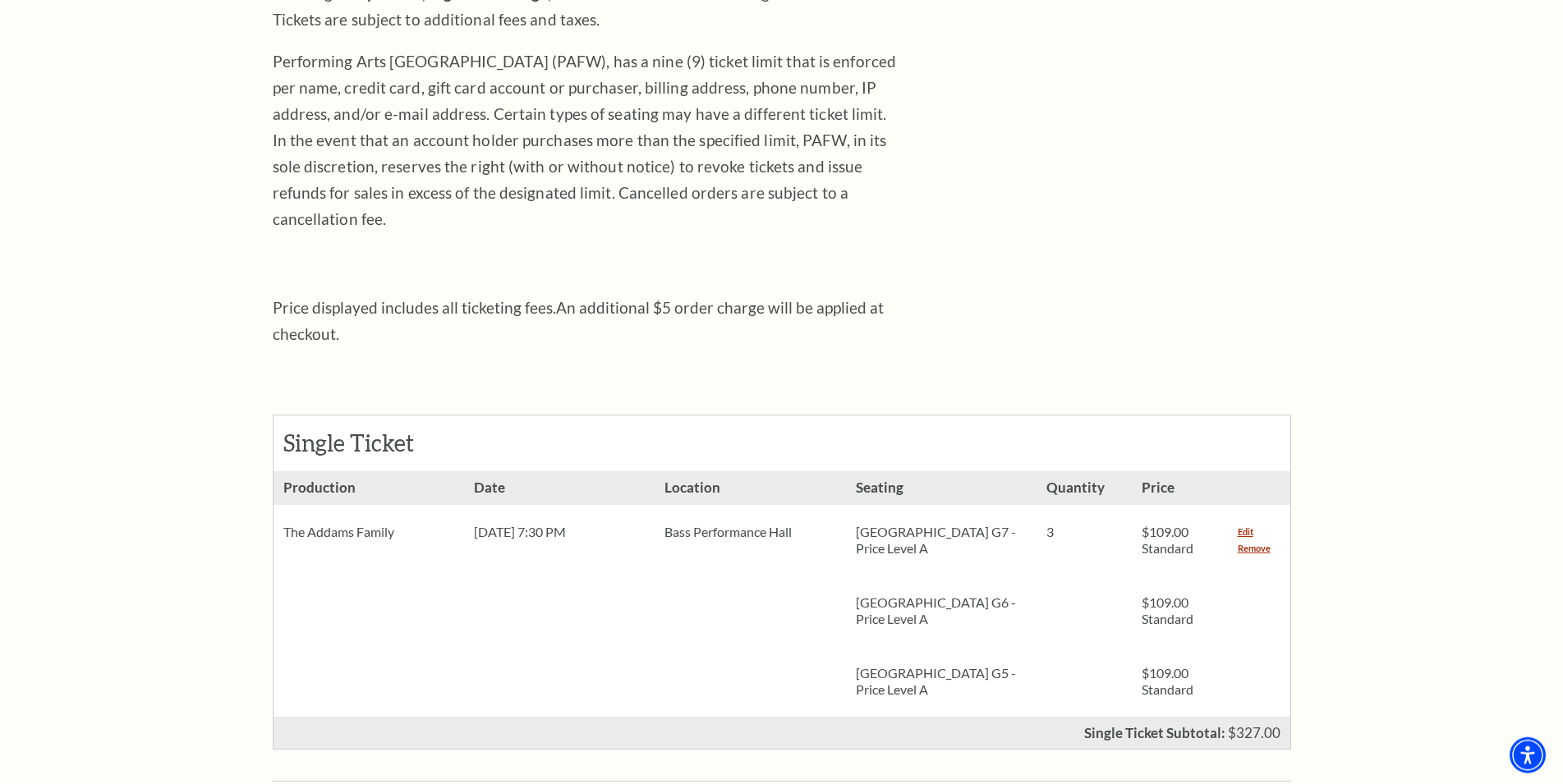
scroll to position [335, 0]
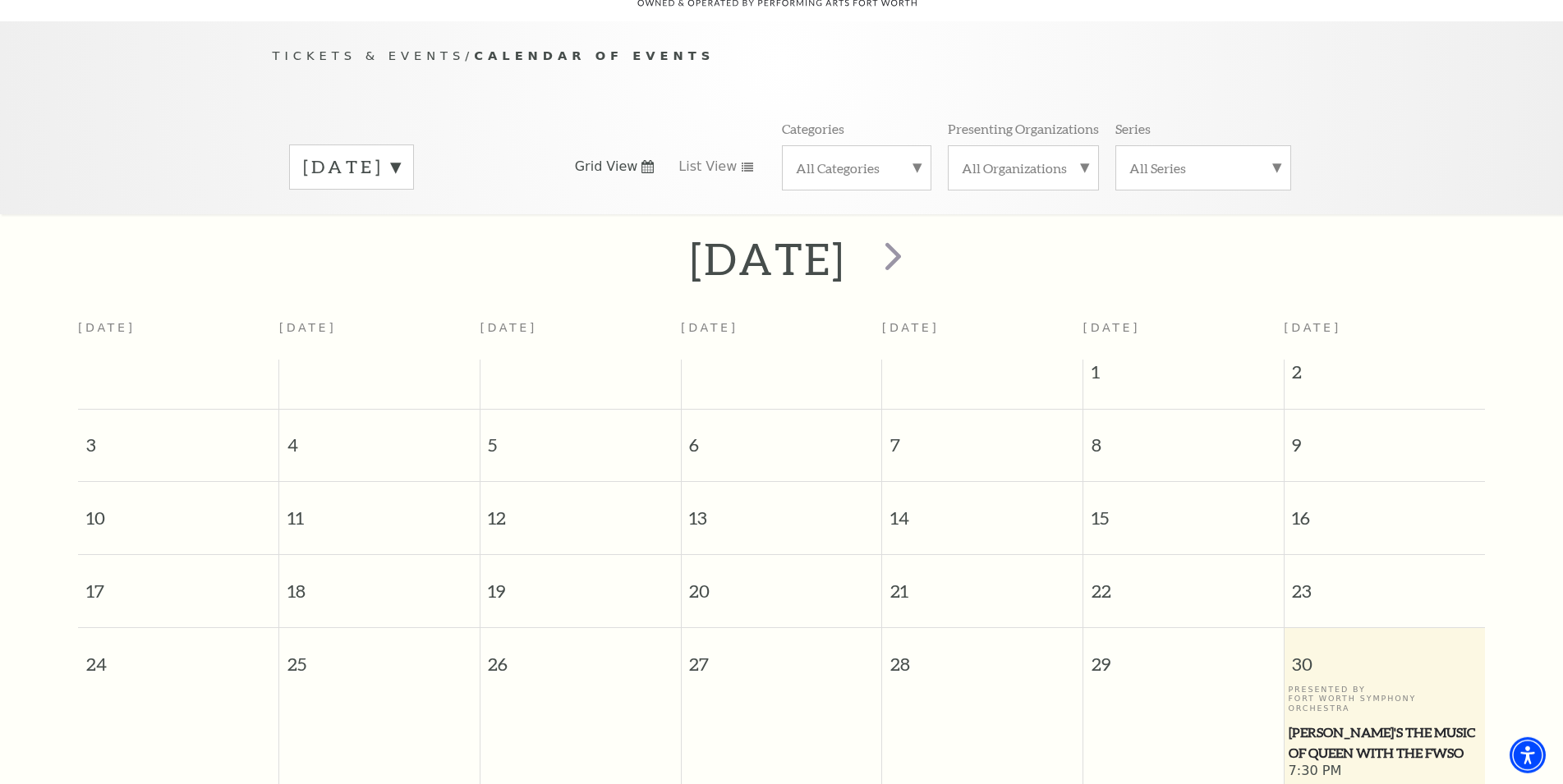
scroll to position [145, 0]
click at [417, 125] on div "[DATE] Grid View List View Categories All Categories Presenting Organizations A…" at bounding box center [782, 166] width 1019 height 94
click at [400, 153] on label "August 2025" at bounding box center [351, 166] width 97 height 26
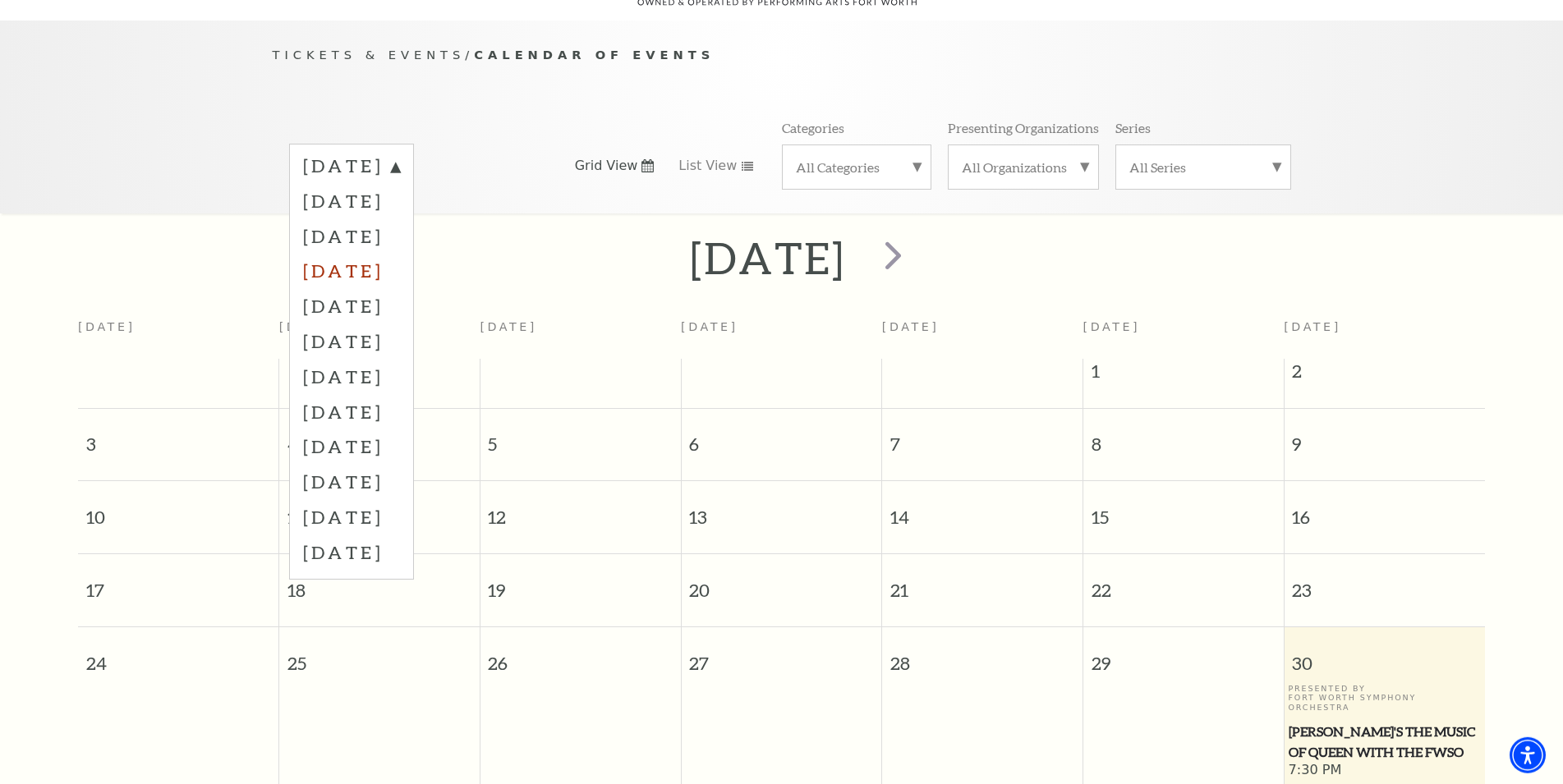
click at [400, 269] on label "November 2025" at bounding box center [351, 270] width 97 height 35
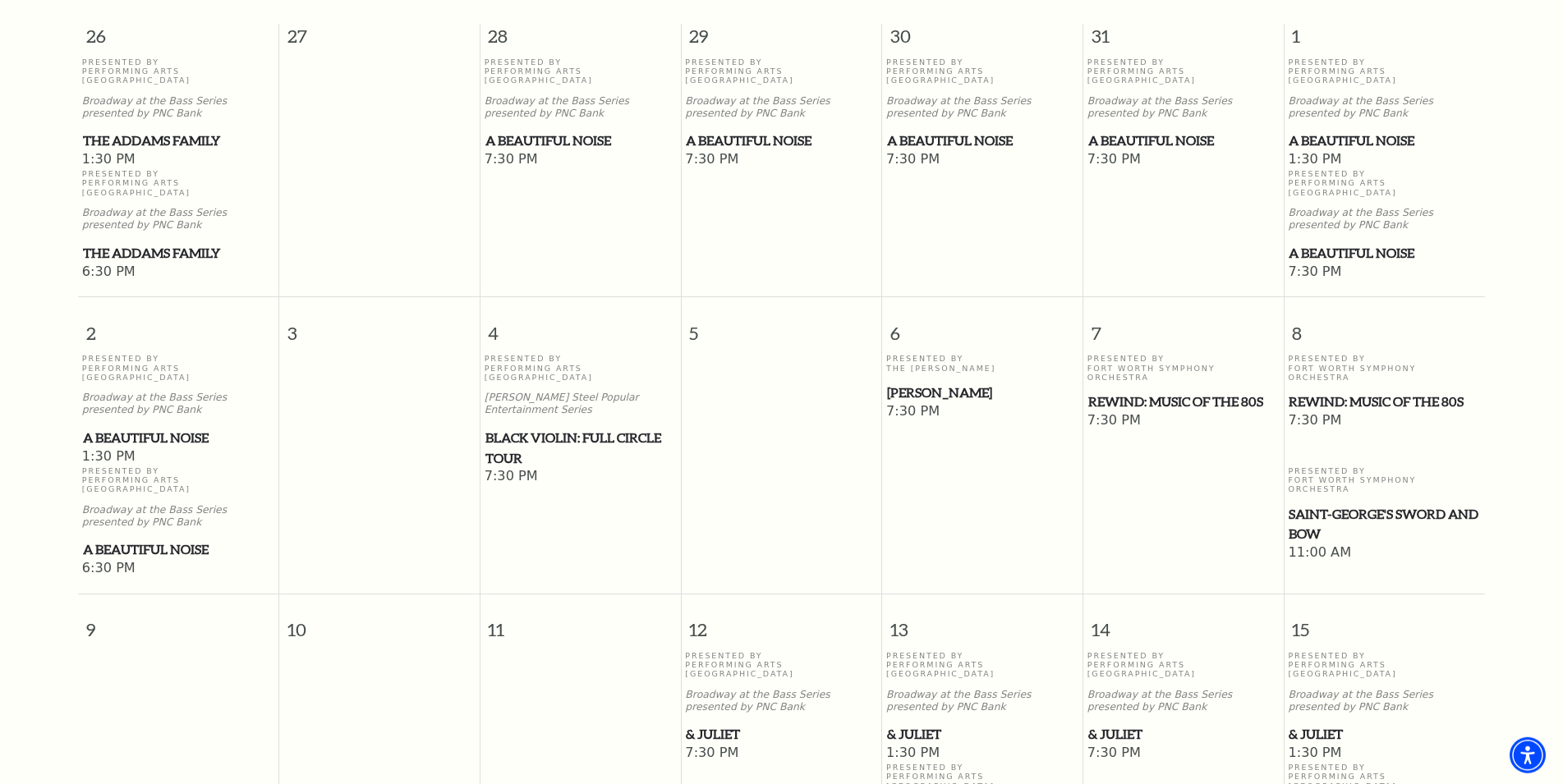
scroll to position [815, 0]
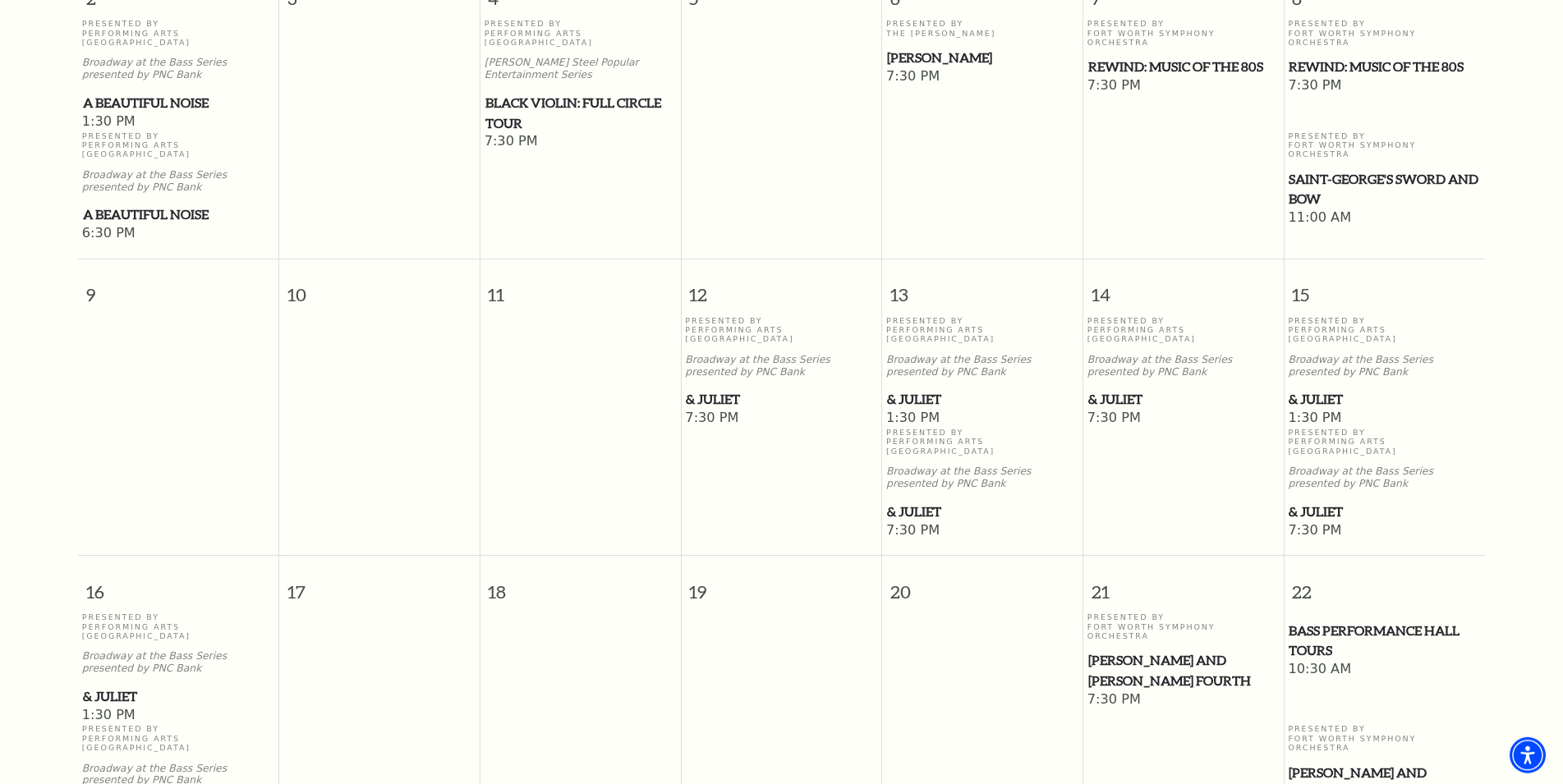
click at [1333, 389] on span "& Juliet" at bounding box center [1385, 399] width 191 height 21
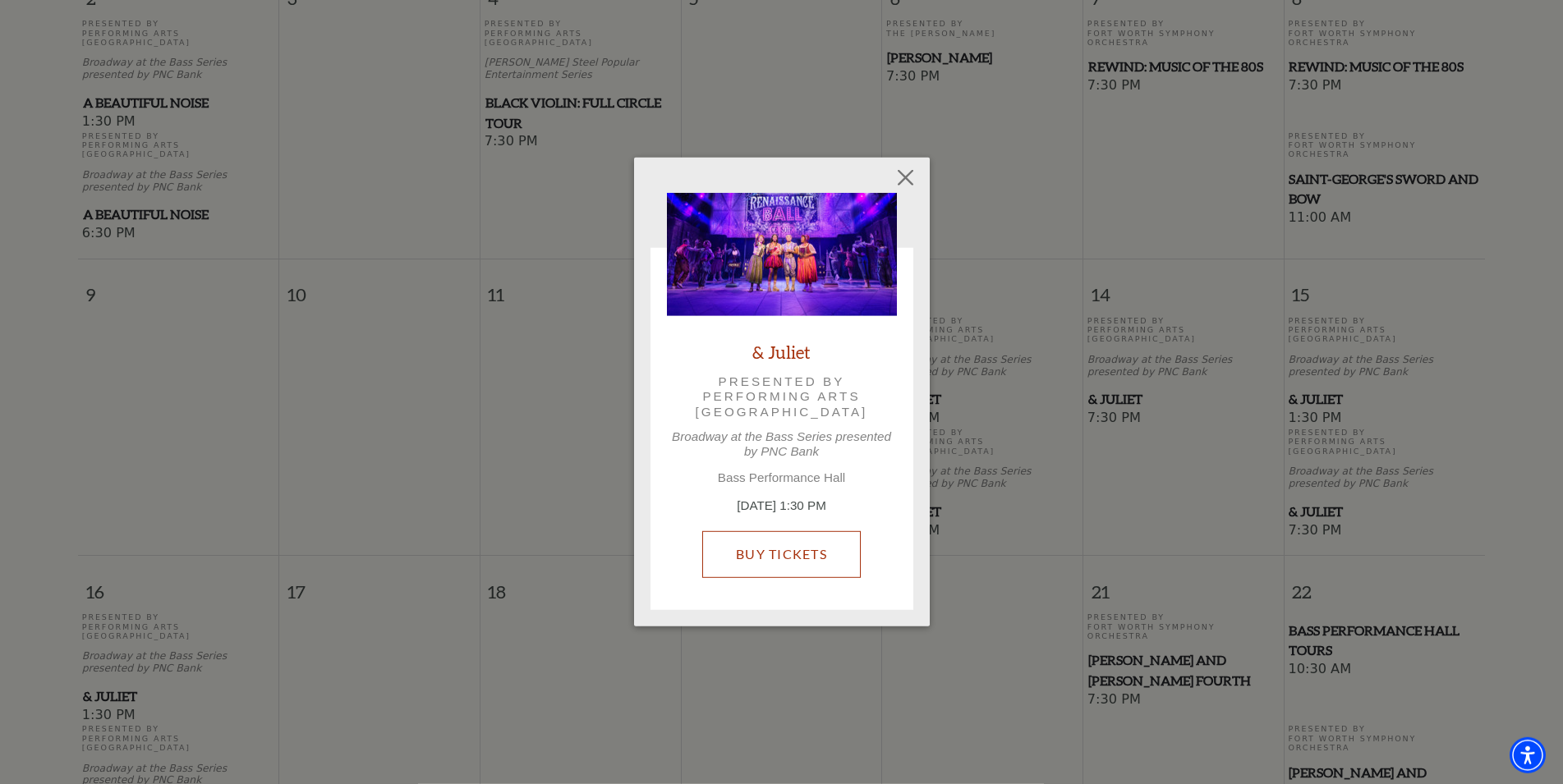
click at [816, 544] on link "Buy Tickets" at bounding box center [781, 554] width 158 height 46
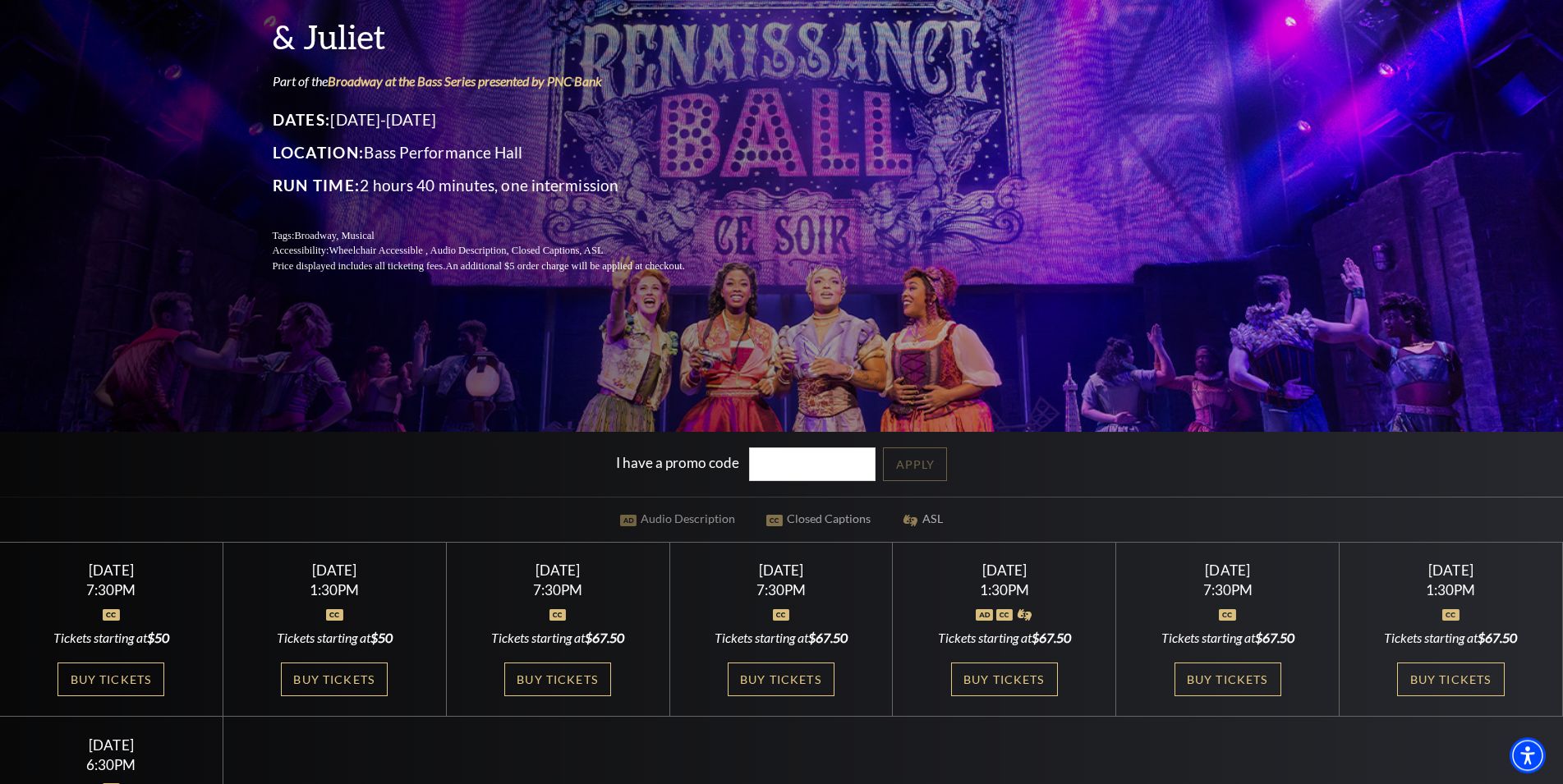
scroll to position [335, 0]
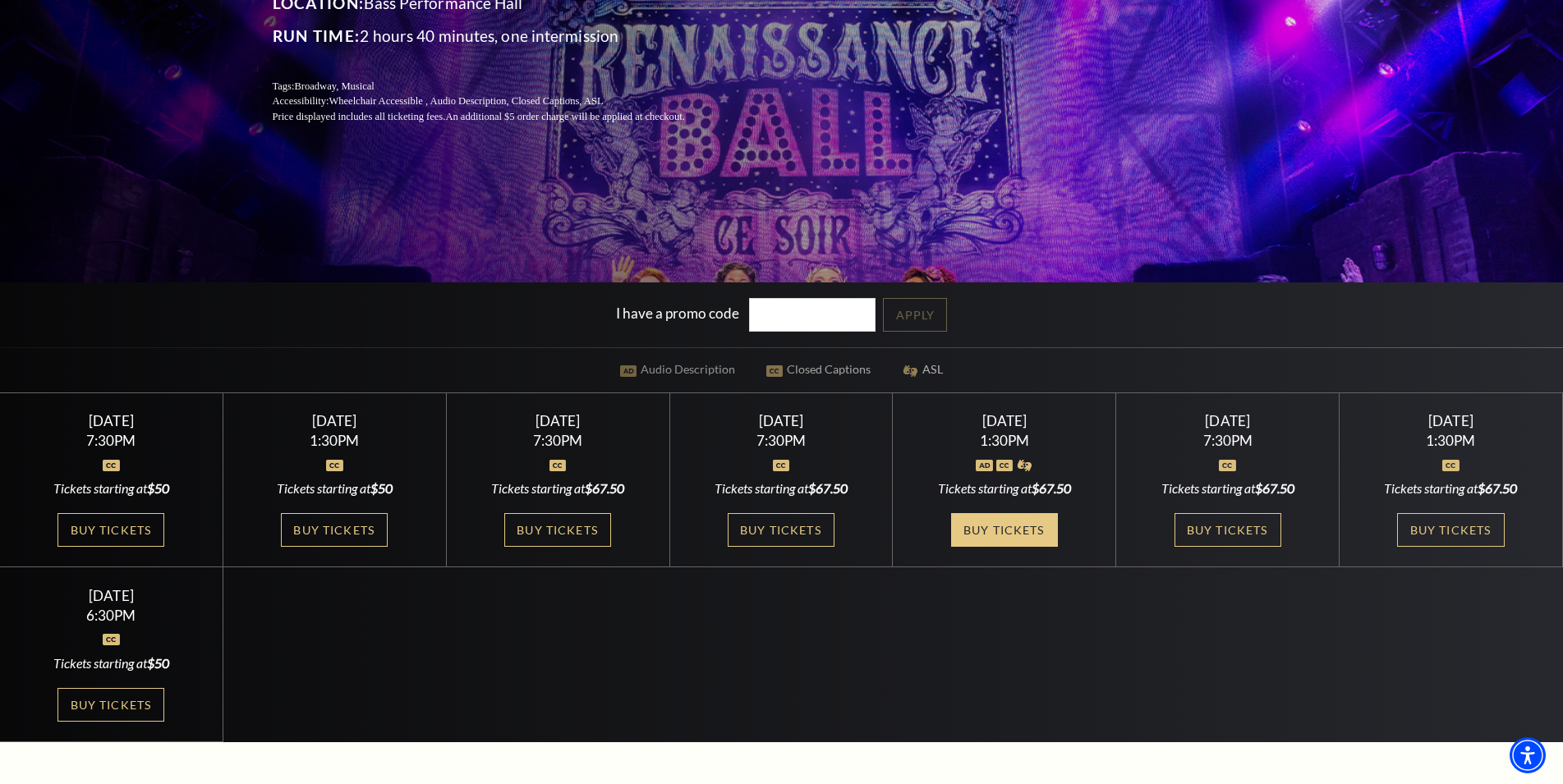
click at [1031, 534] on link "Buy Tickets" at bounding box center [1004, 529] width 106 height 34
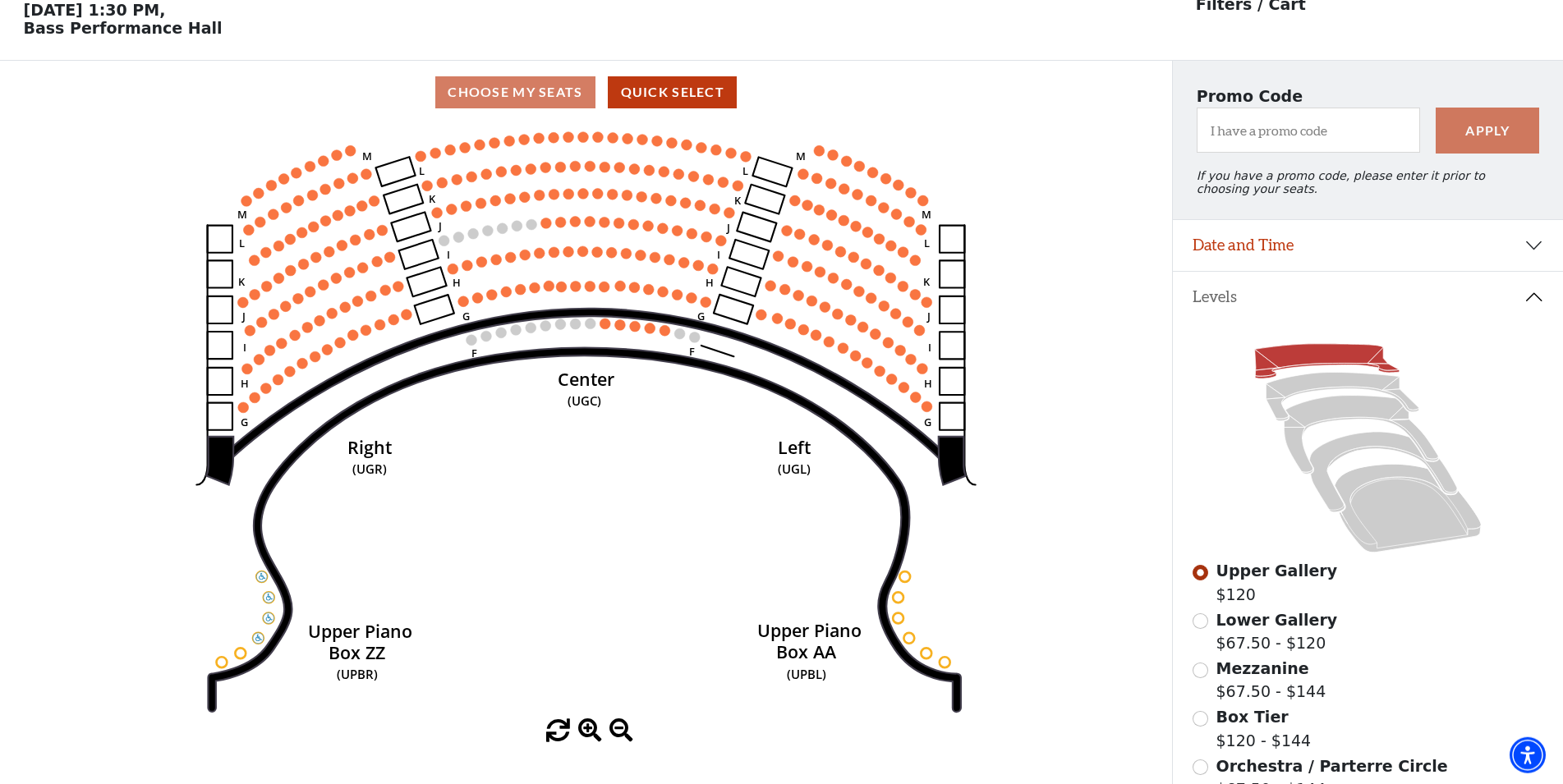
scroll to position [77, 0]
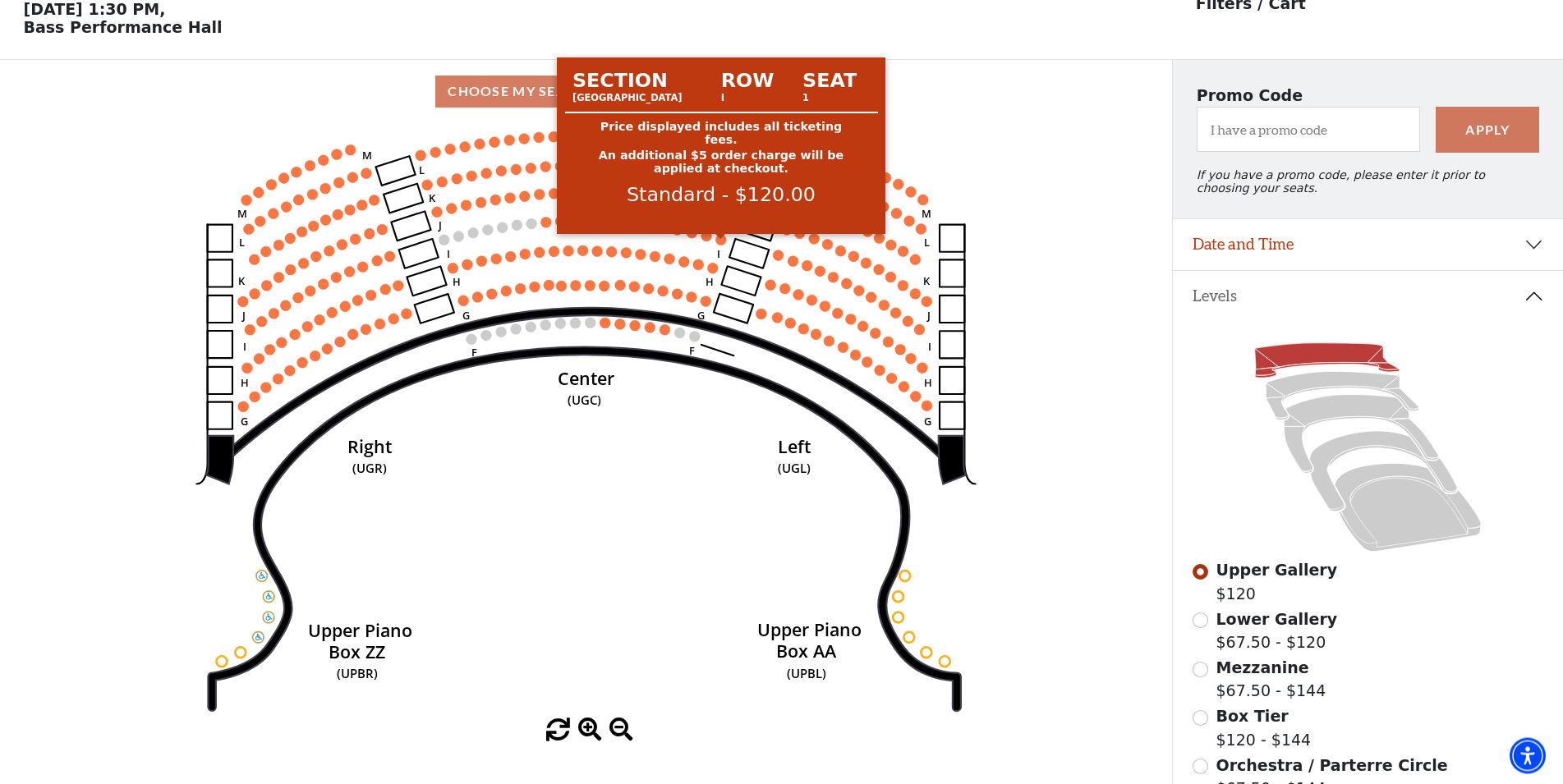
click at [721, 245] on circle at bounding box center [721, 239] width 11 height 11
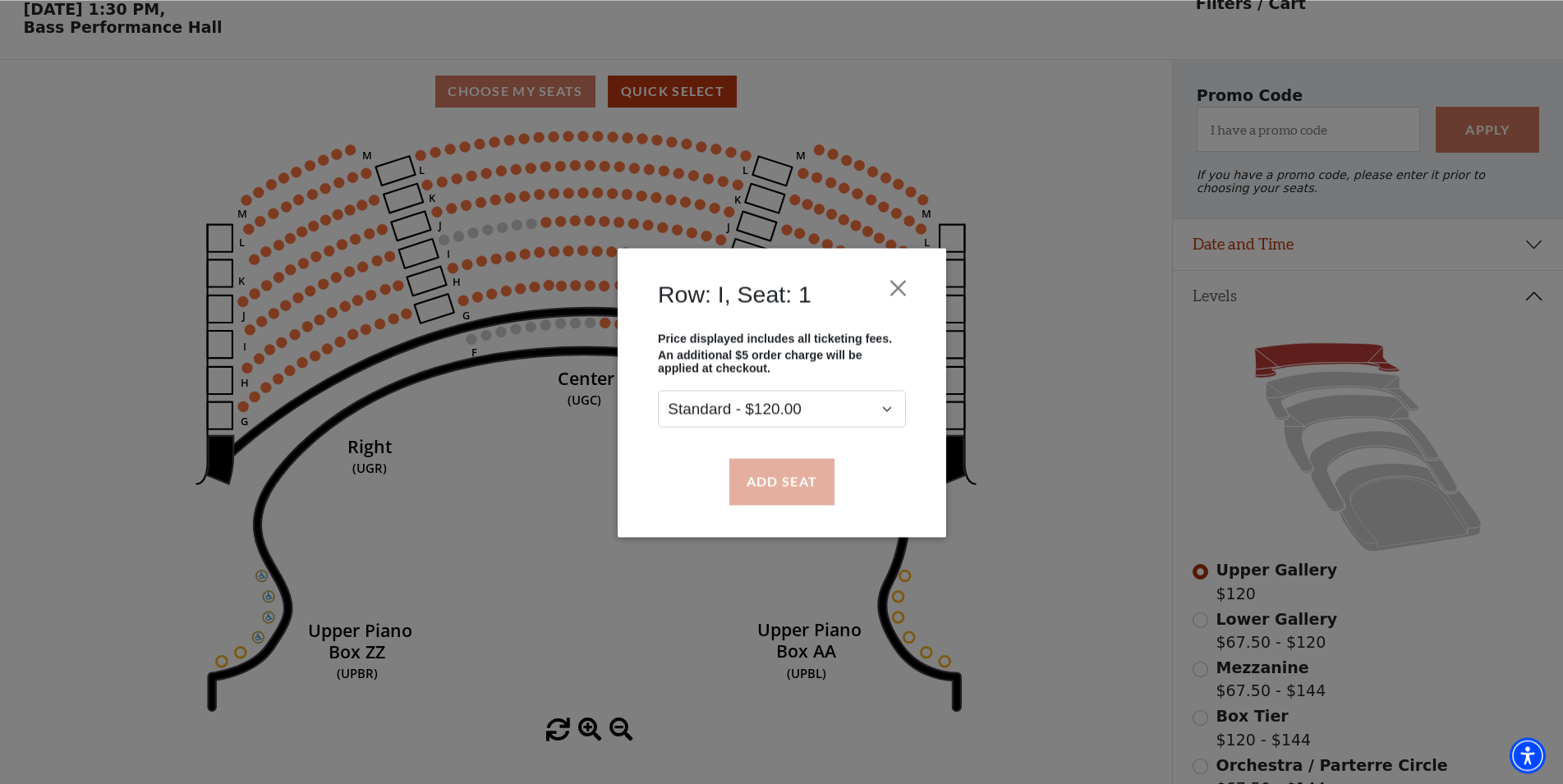
drag, startPoint x: 836, startPoint y: 498, endPoint x: 821, endPoint y: 491, distance: 16.6
click at [821, 491] on div "Add Seat" at bounding box center [782, 481] width 280 height 77
click at [821, 491] on button "Add Seat" at bounding box center [780, 481] width 105 height 46
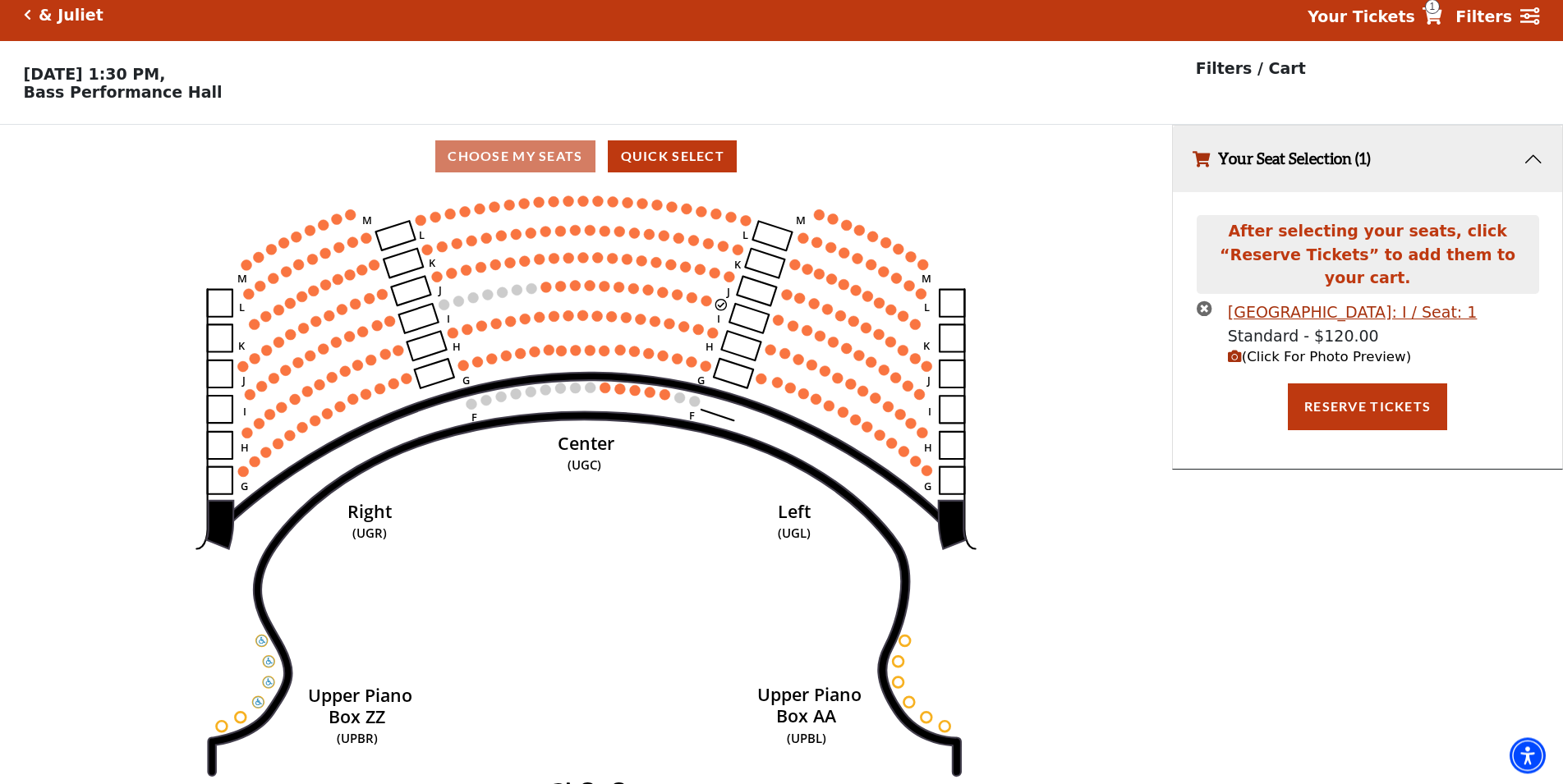
scroll to position [40, 0]
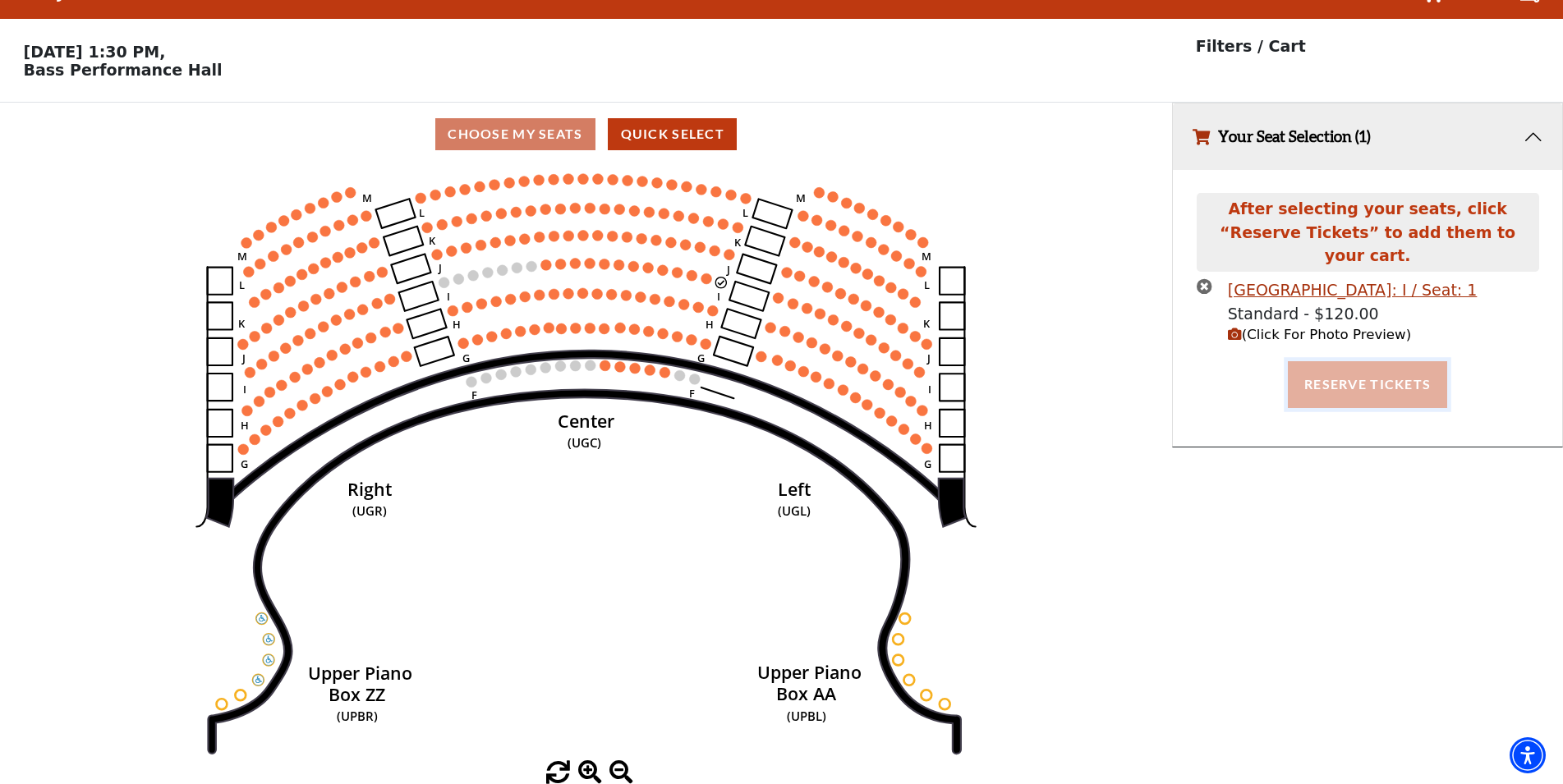
click at [1358, 362] on button "Reserve Tickets" at bounding box center [1368, 384] width 159 height 46
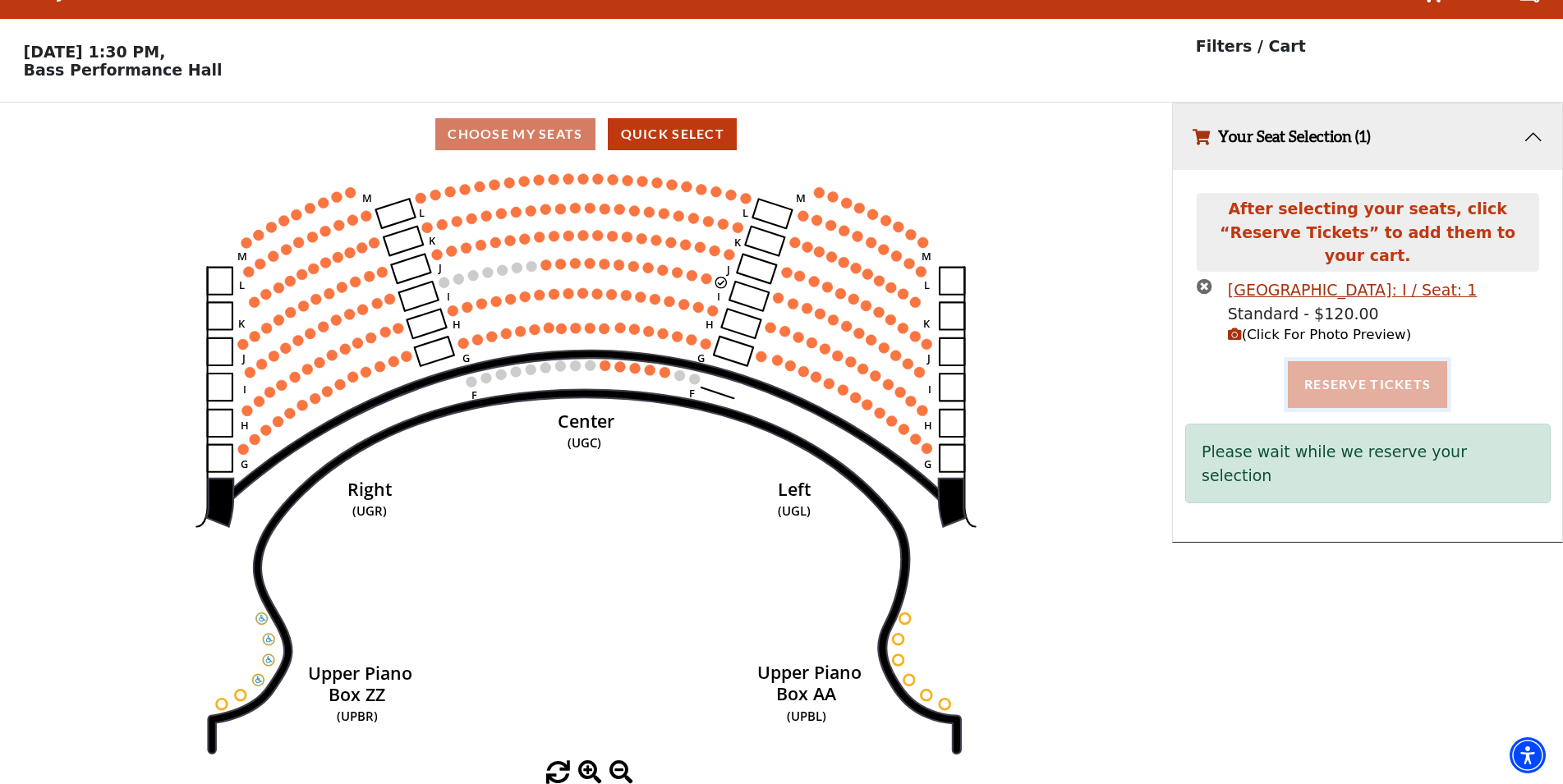
click at [1381, 361] on button "Reserve Tickets" at bounding box center [1368, 384] width 159 height 46
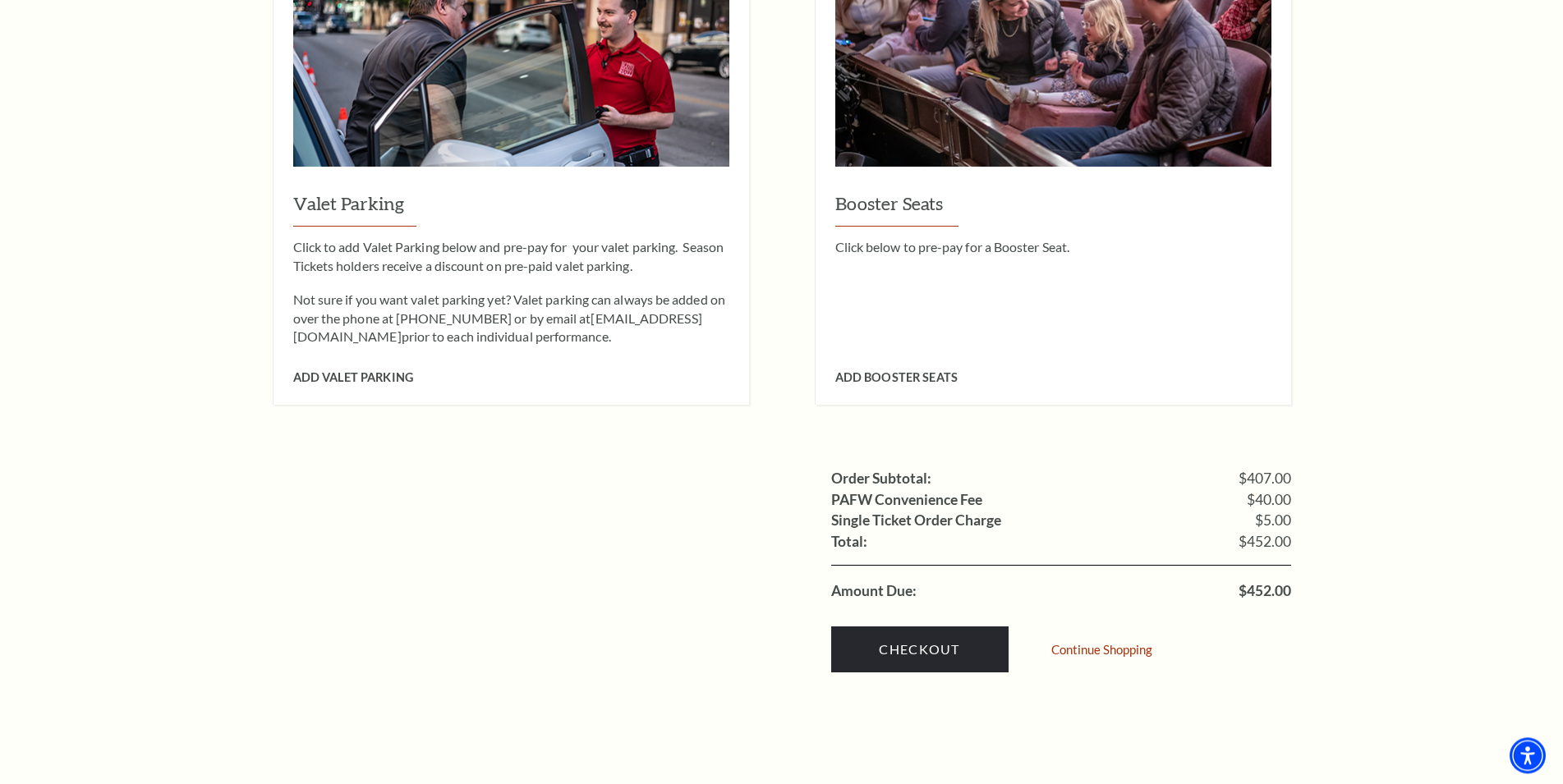
scroll to position [1424, 0]
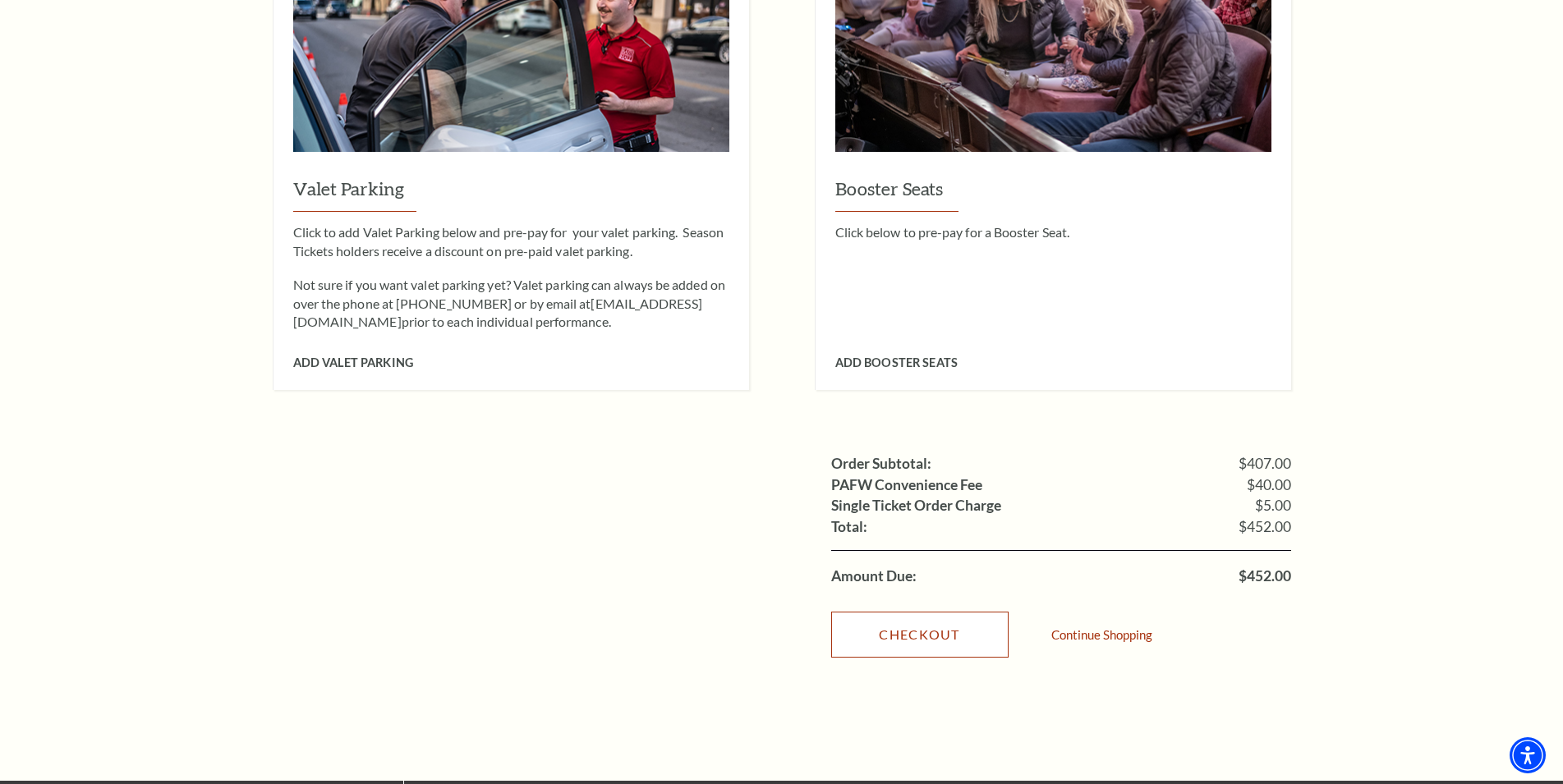
click at [918, 616] on link "Checkout" at bounding box center [920, 635] width 177 height 46
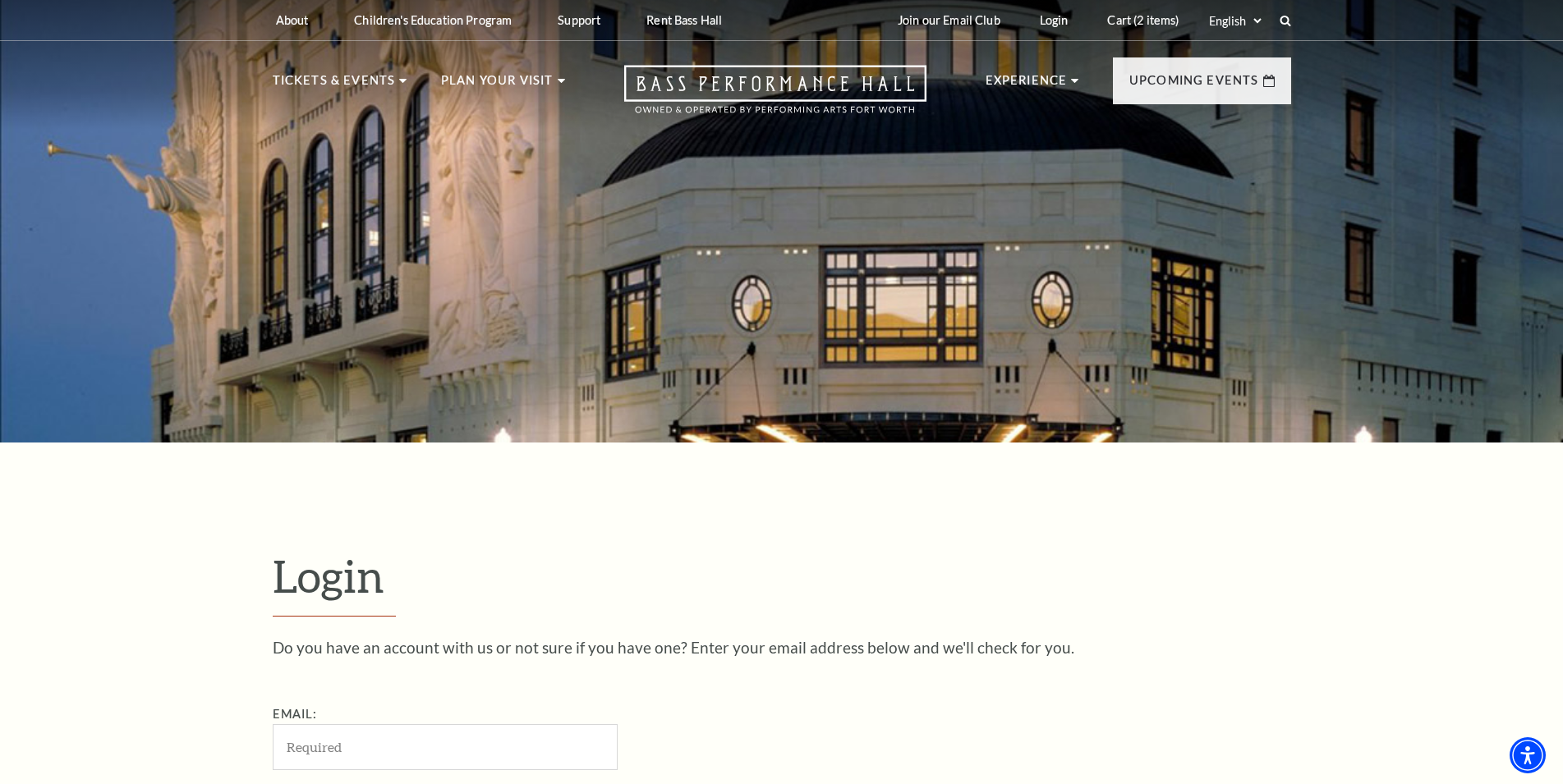
scroll to position [549, 0]
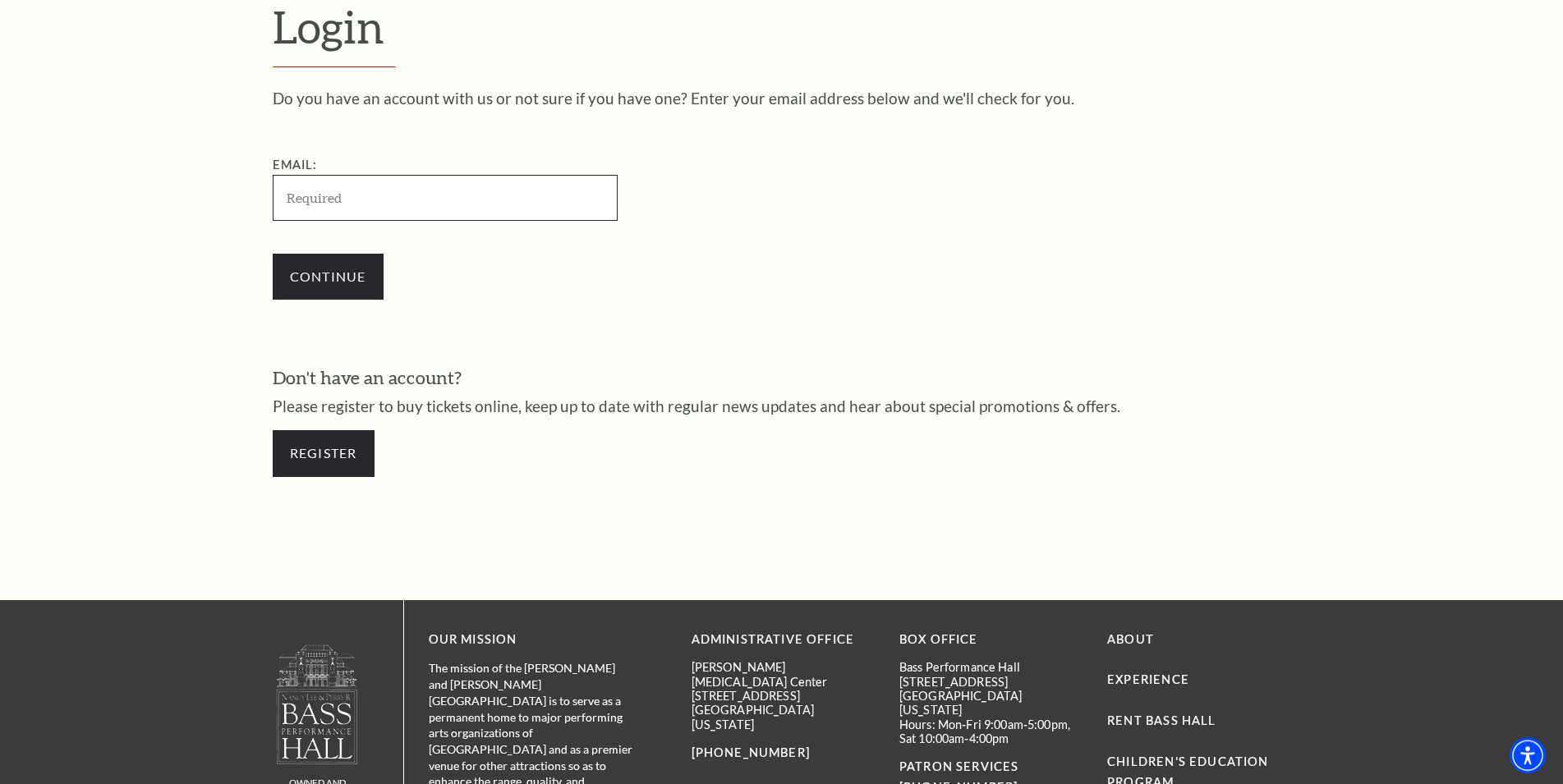
click at [342, 190] on input "Email:" at bounding box center [445, 197] width 345 height 45
paste input "[EMAIL_ADDRESS][DOMAIN_NAME]"
type input "[EMAIL_ADDRESS][DOMAIN_NAME]"
click at [348, 261] on input "Continue" at bounding box center [328, 277] width 111 height 46
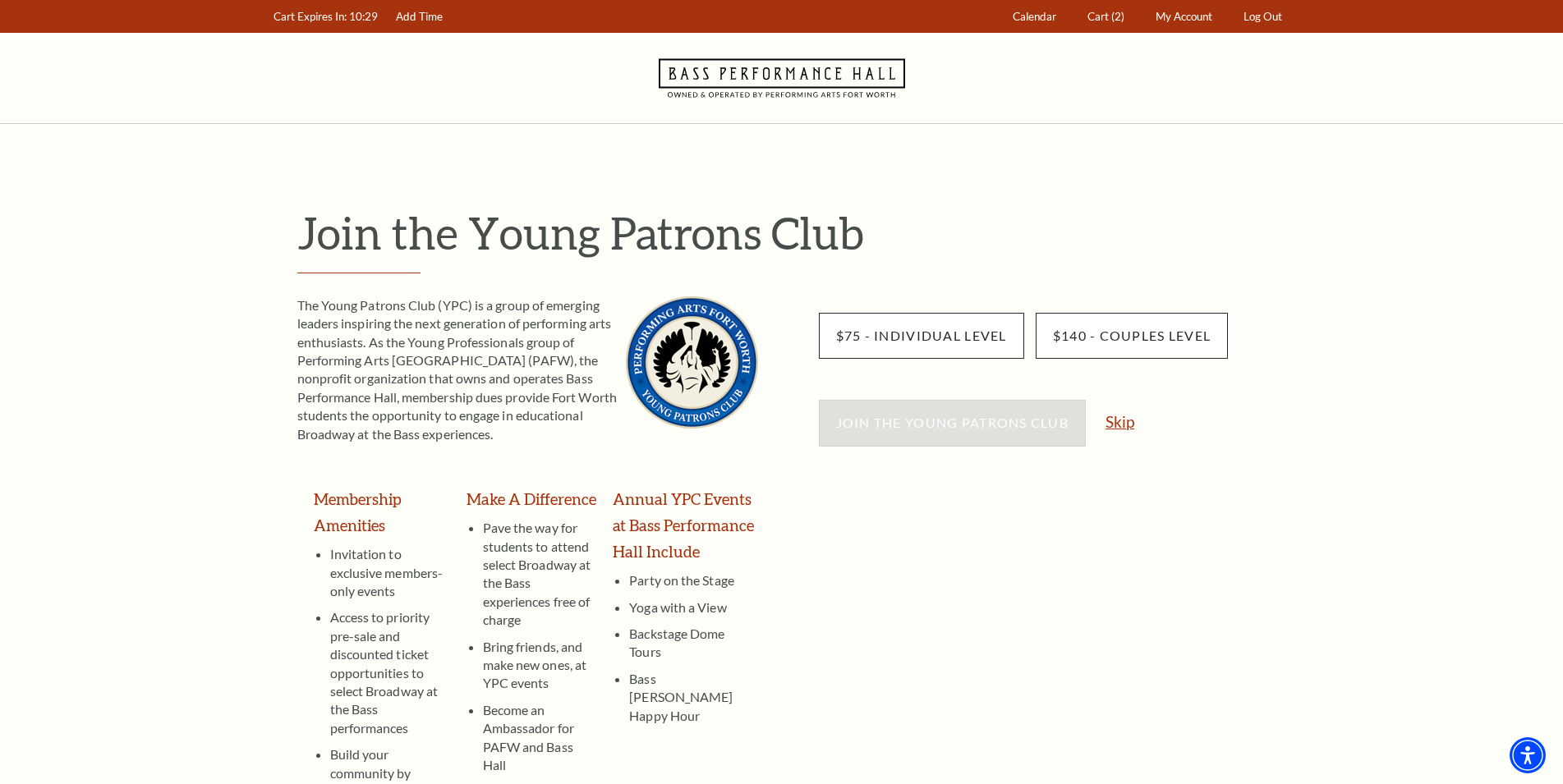
click at [1111, 419] on link "Skip" at bounding box center [1119, 421] width 29 height 16
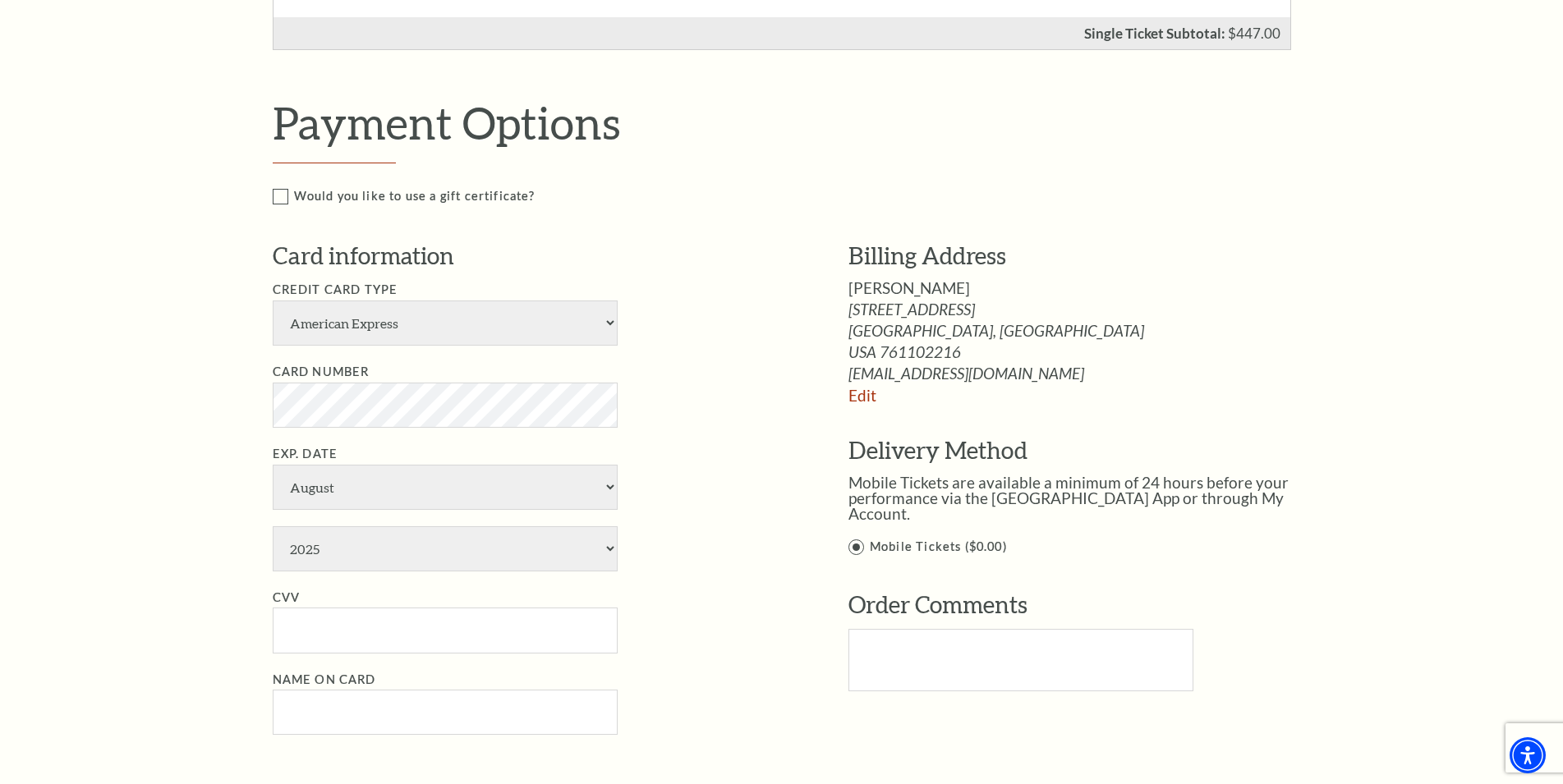
scroll to position [838, 0]
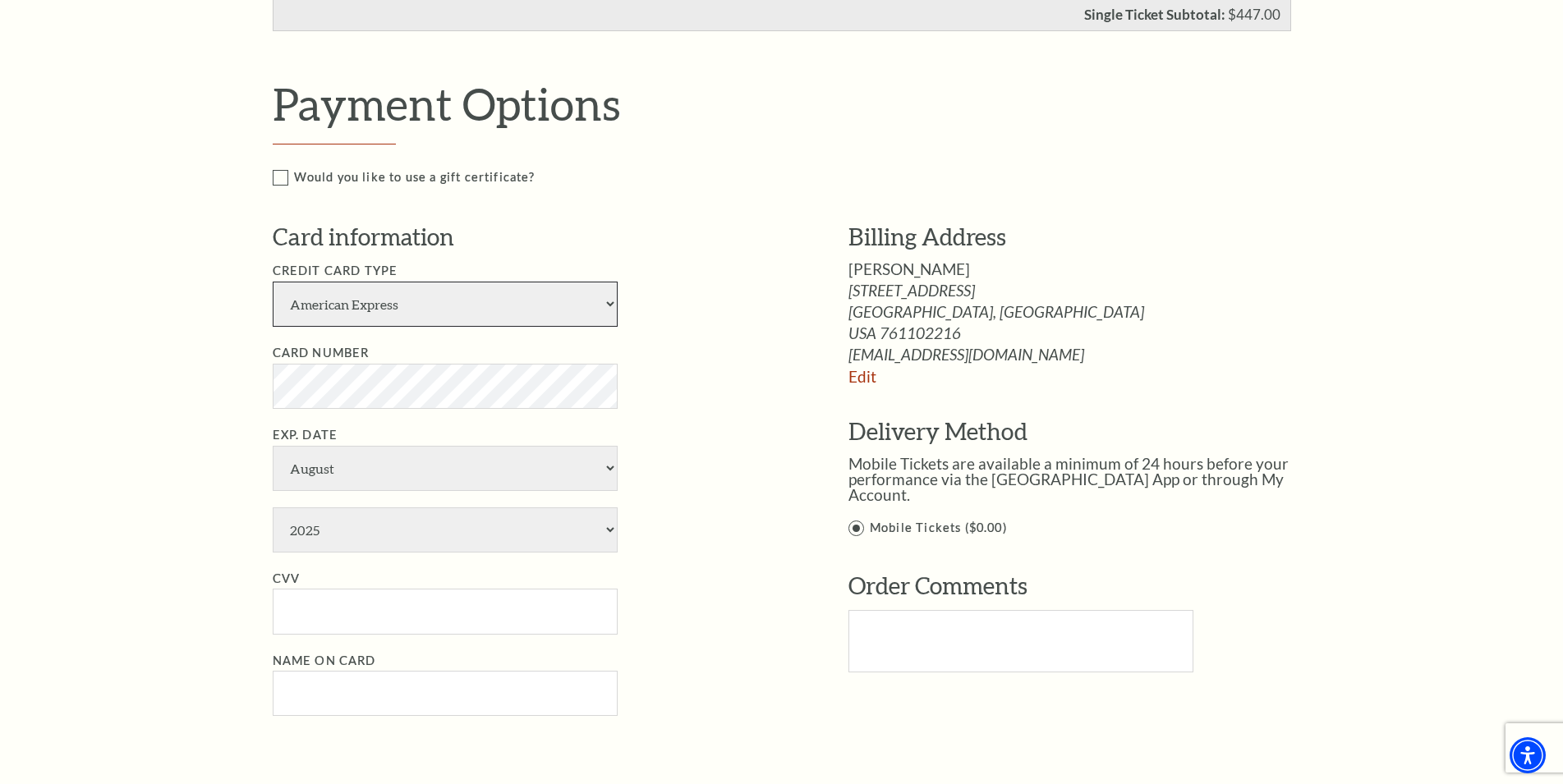
click at [273, 282] on select "American Express Visa Master Card Discover" at bounding box center [445, 304] width 345 height 45
select select "24"
click option "Visa" at bounding box center [0, 0] width 0 height 0
click at [465, 446] on li "Exp. Date January February March April May June July August September October N…" at bounding box center [536, 489] width 526 height 127
click at [273, 446] on select "January February March April May June July August September October November De…" at bounding box center [445, 468] width 345 height 45
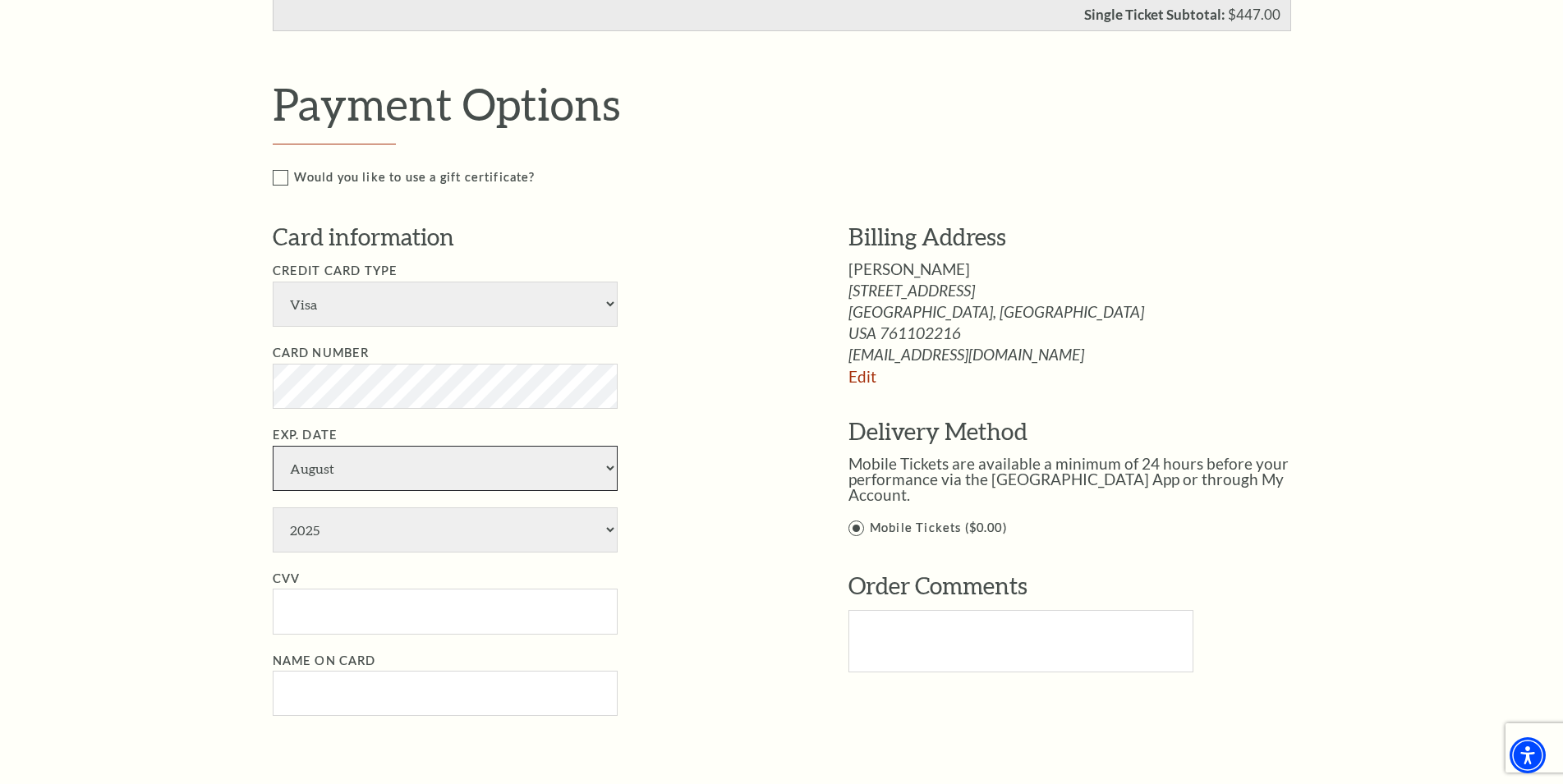
select select "1"
click option "January" at bounding box center [0, 0] width 0 height 0
click at [273, 507] on select "2025 2026 2027 2028 2029 2030 2031 2032 2033 2034" at bounding box center [445, 529] width 345 height 45
select select "2030"
click option "2030" at bounding box center [0, 0] width 0 height 0
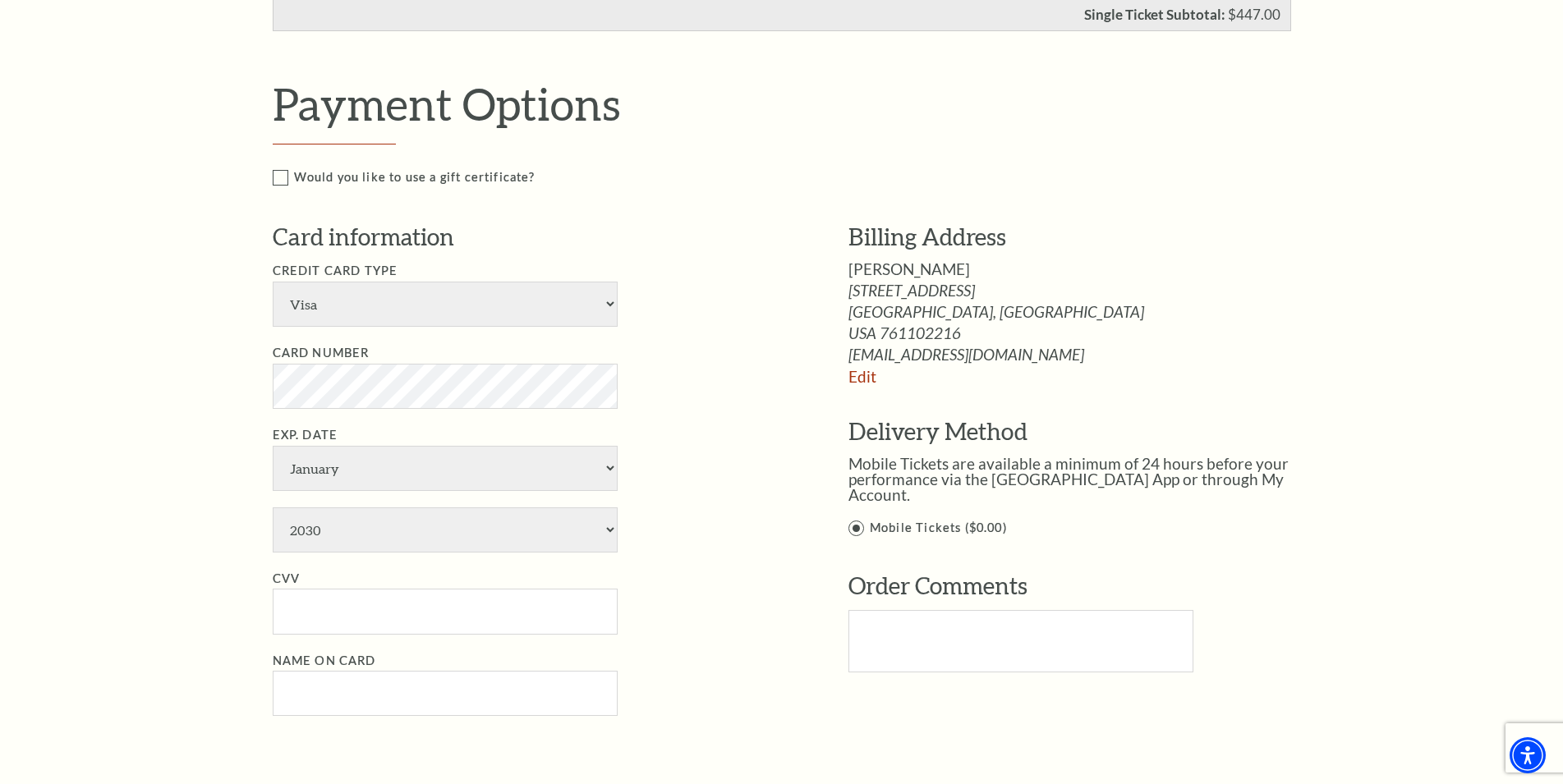
click at [349, 586] on li "CVV" at bounding box center [536, 602] width 526 height 66
click at [352, 595] on input "CVV" at bounding box center [445, 611] width 345 height 45
click at [357, 616] on input "CVV" at bounding box center [445, 611] width 345 height 45
type input "781"
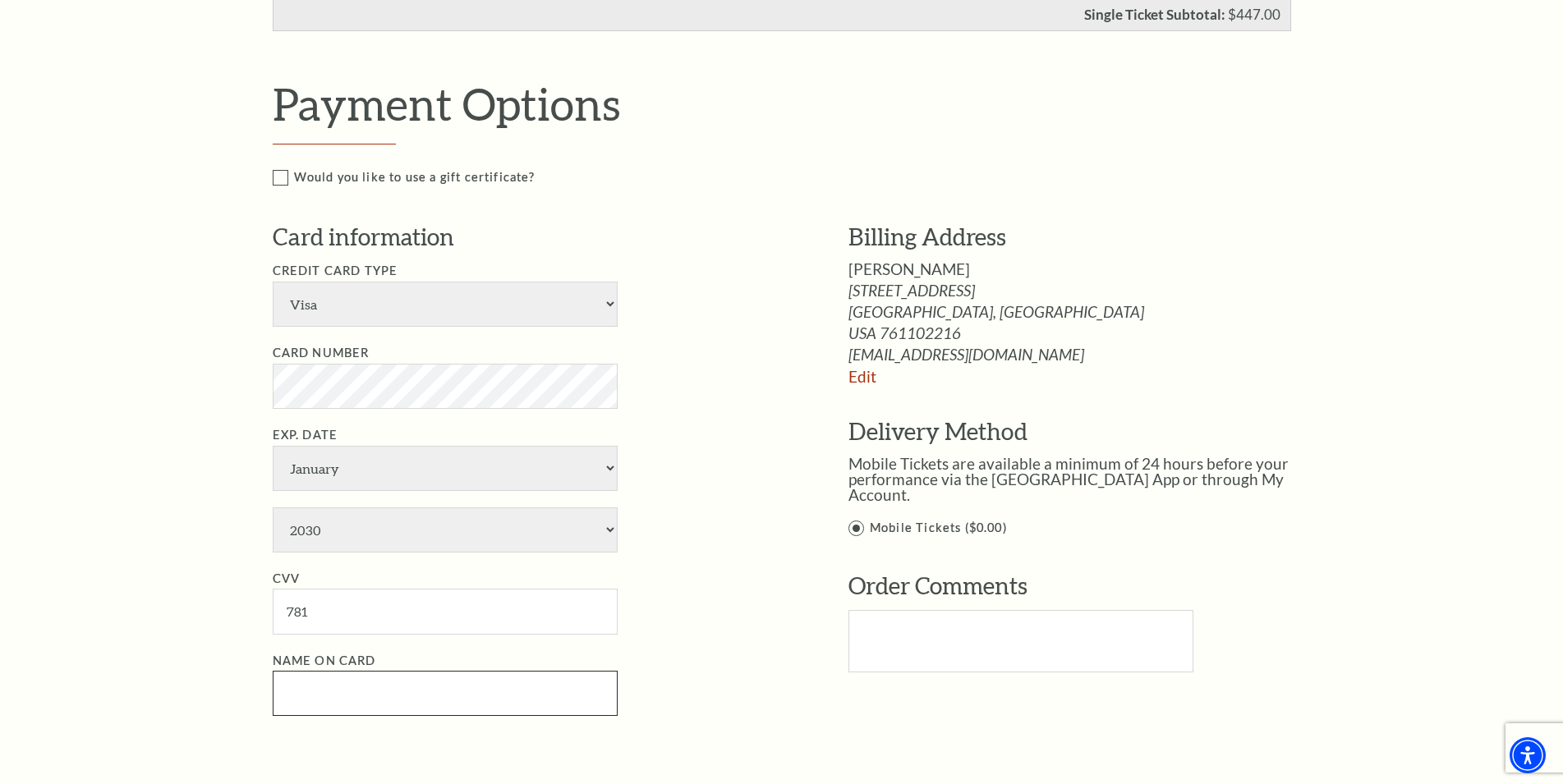
click at [366, 683] on input "Name on Card" at bounding box center [445, 693] width 345 height 45
paste input "Astan Drew"
type input "Astan Drew"
click at [766, 674] on li "Name on Card Astan Drew" at bounding box center [536, 684] width 526 height 66
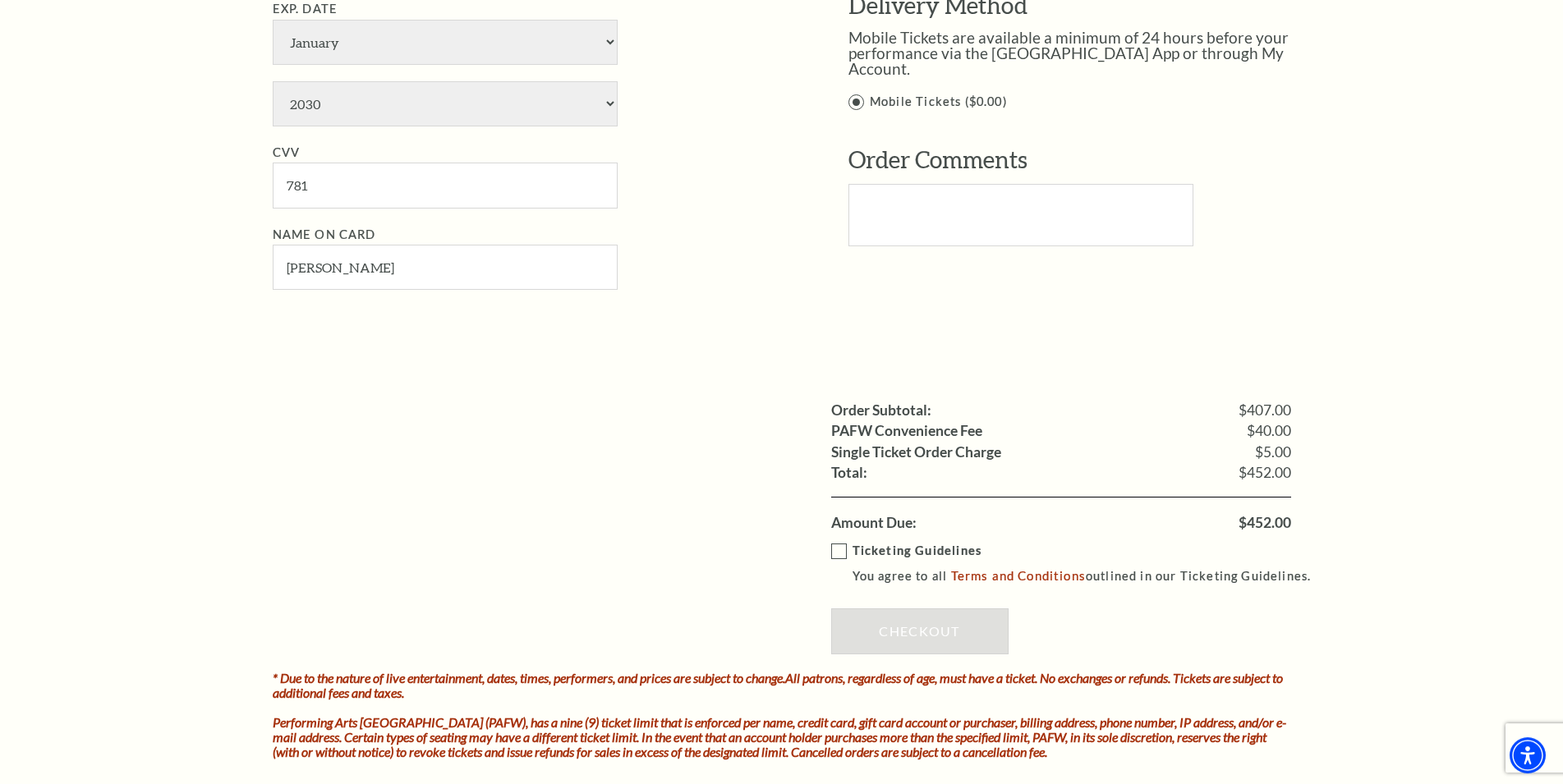
scroll to position [1340, 0]
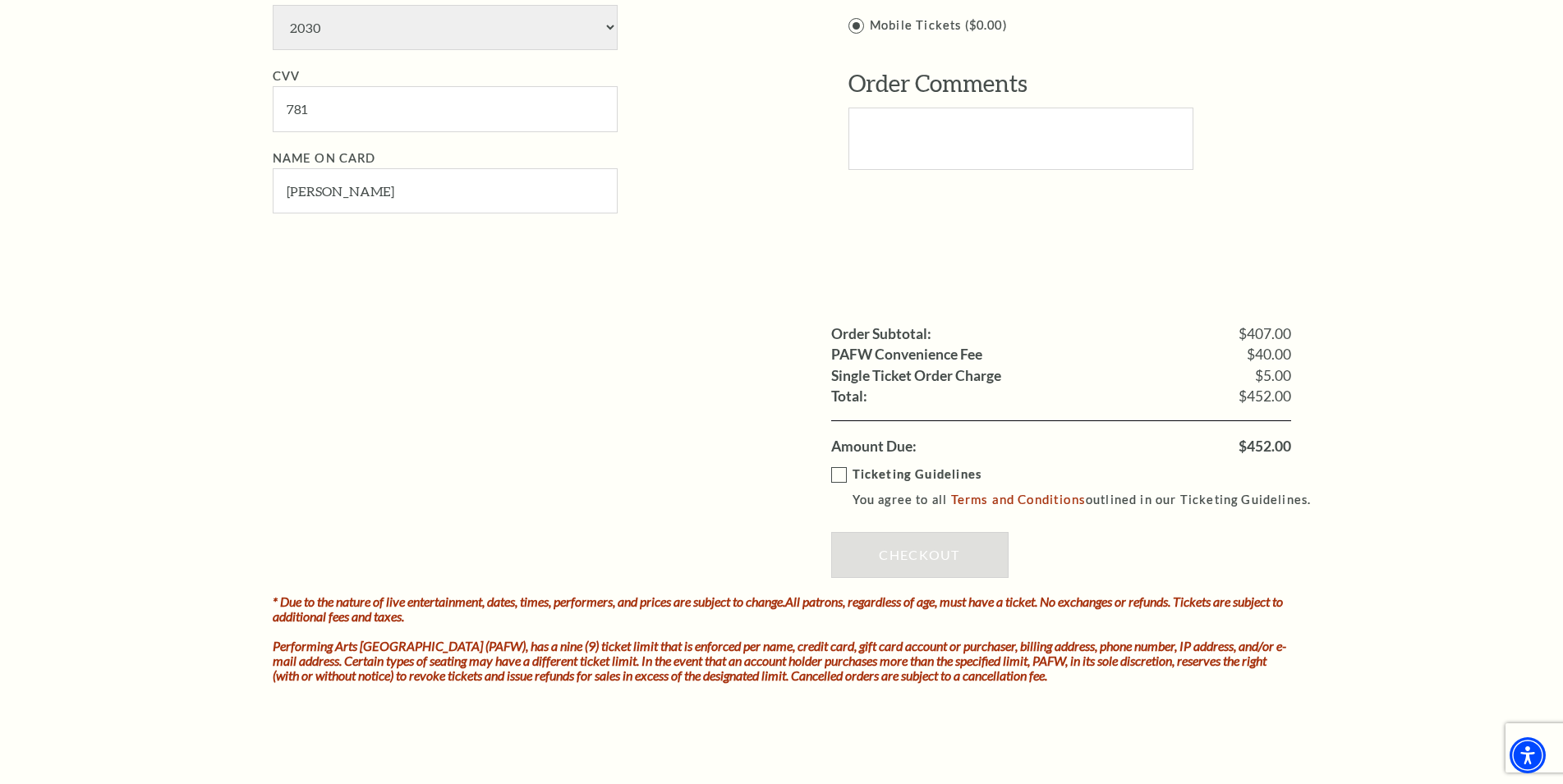
click at [849, 466] on label "Ticketing Guidelines You agree to all Terms and Conditions outlined in our Tick…" at bounding box center [1079, 487] width 496 height 45
click at [0, 0] on input "Ticketing Guidelines You agree to all Terms and Conditions outlined in our Tick…" at bounding box center [0, 0] width 0 height 0
click at [963, 540] on link "Checkout" at bounding box center [920, 555] width 177 height 46
